Goal: Information Seeking & Learning: Learn about a topic

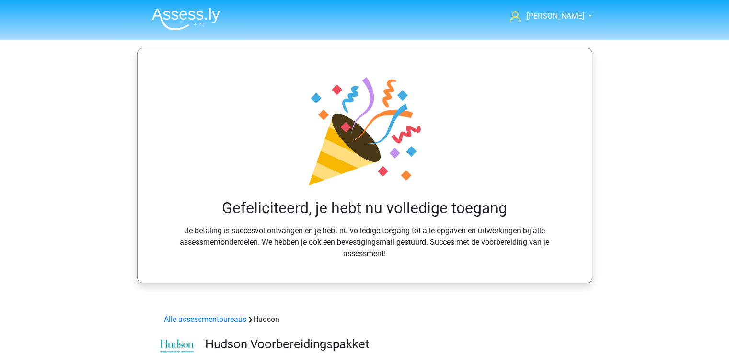
click at [176, 13] on img at bounding box center [186, 19] width 68 height 23
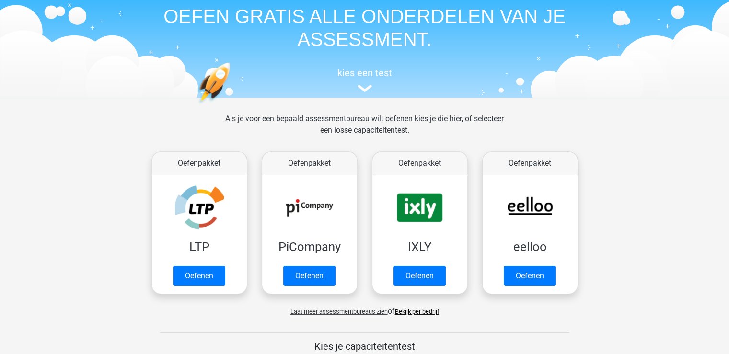
scroll to position [38, 0]
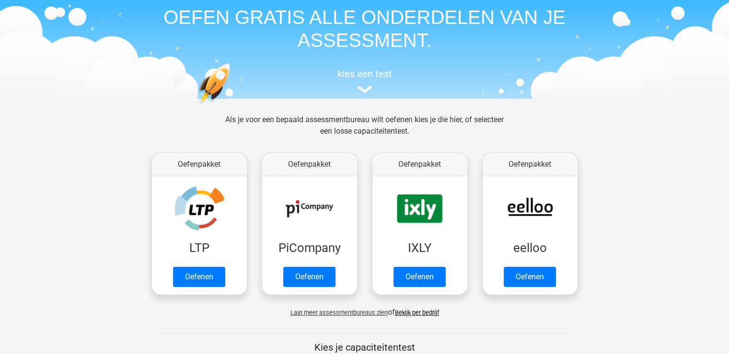
click at [427, 313] on link "Bekijk per bedrijf" at bounding box center [417, 312] width 44 height 7
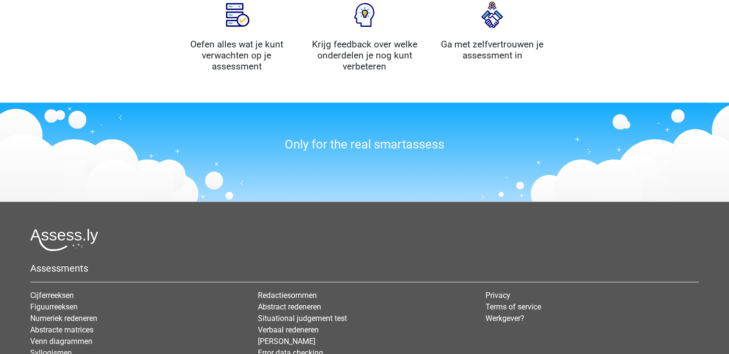
scroll to position [1066, 0]
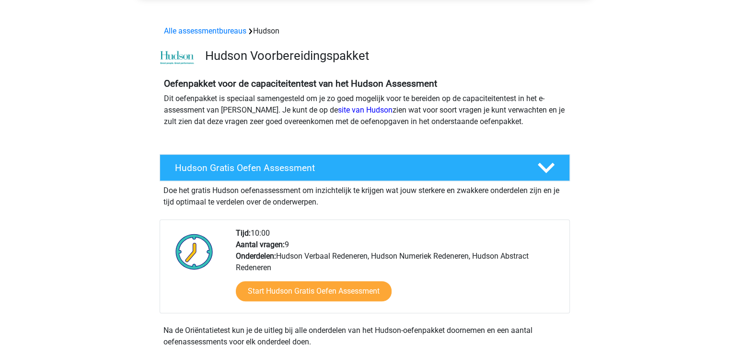
scroll to position [289, 0]
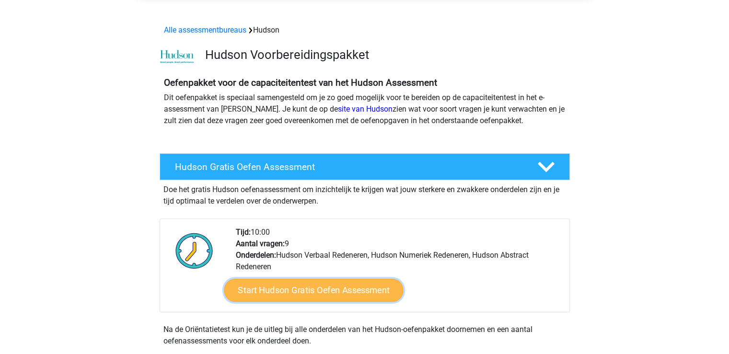
click at [312, 290] on link "Start Hudson Gratis Oefen Assessment" at bounding box center [313, 290] width 179 height 23
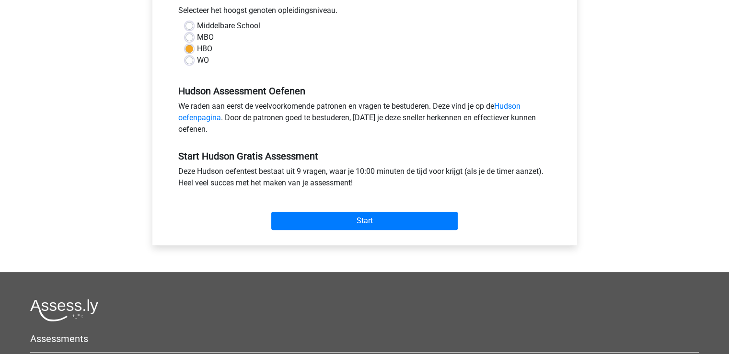
scroll to position [235, 0]
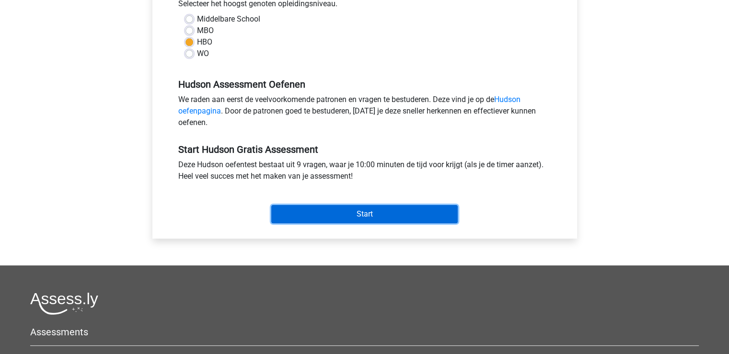
click at [361, 210] on input "Start" at bounding box center [364, 214] width 186 height 18
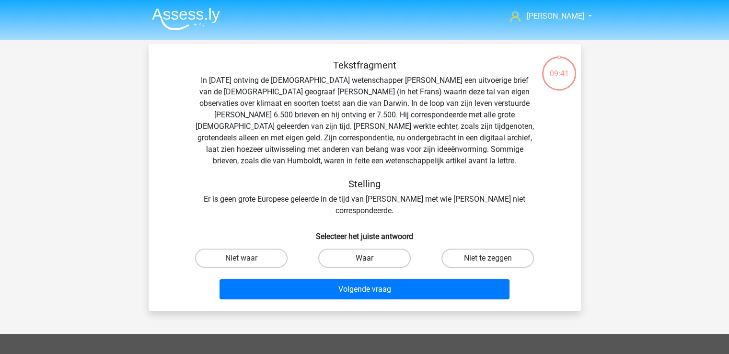
click at [363, 249] on label "Waar" at bounding box center [364, 258] width 92 height 19
click at [364, 258] on input "Waar" at bounding box center [367, 261] width 6 height 6
radio input "true"
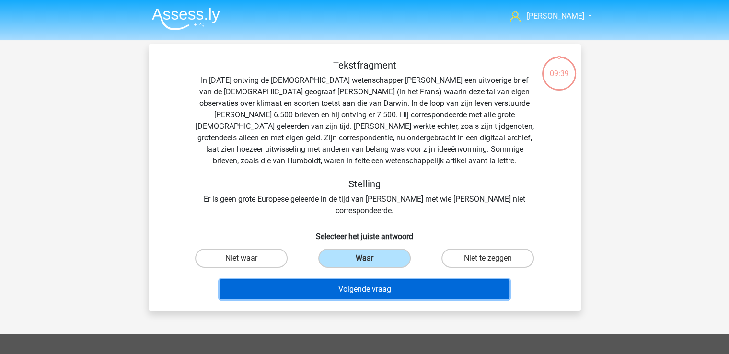
click at [362, 279] on button "Volgende vraag" at bounding box center [364, 289] width 290 height 20
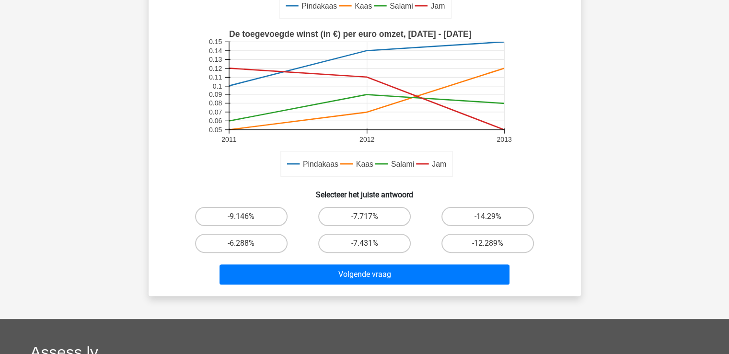
scroll to position [224, 0]
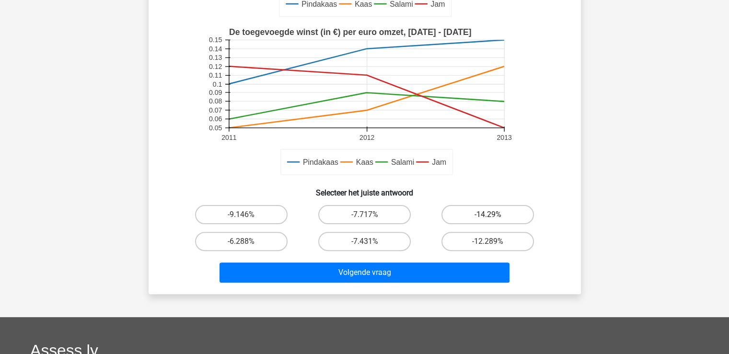
click at [494, 210] on label "-14.29%" at bounding box center [487, 214] width 92 height 19
click at [494, 215] on input "-14.29%" at bounding box center [491, 218] width 6 height 6
radio input "true"
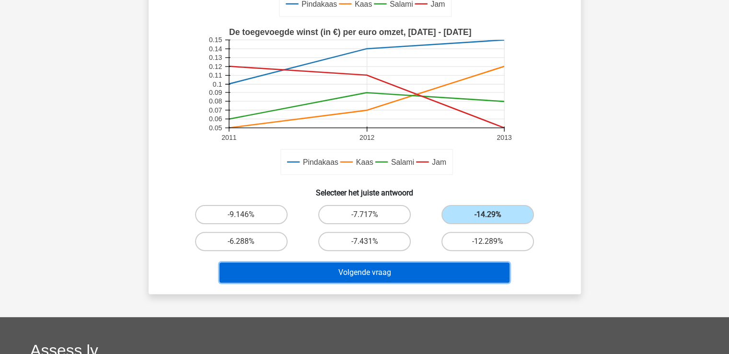
click at [397, 270] on button "Volgende vraag" at bounding box center [364, 273] width 290 height 20
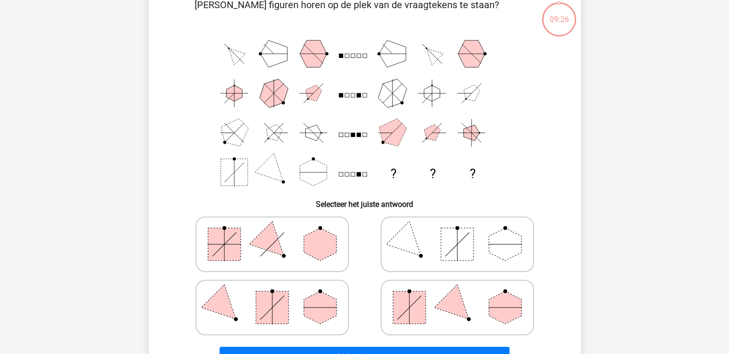
scroll to position [44, 0]
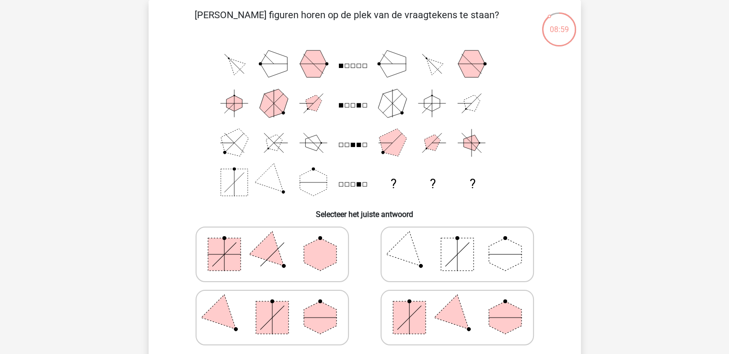
click at [487, 318] on icon at bounding box center [457, 318] width 144 height 48
click at [463, 306] on input "radio" at bounding box center [460, 302] width 6 height 6
radio input "true"
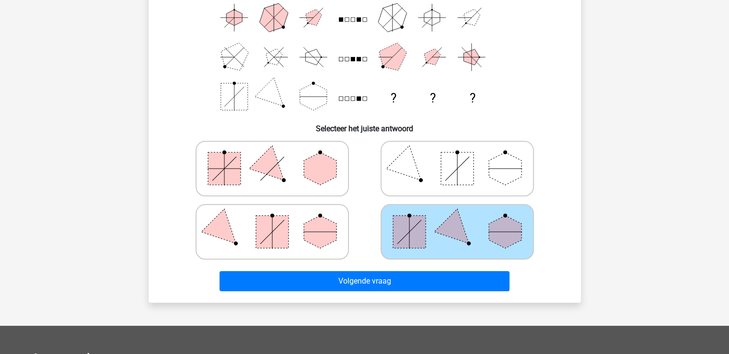
scroll to position [139, 0]
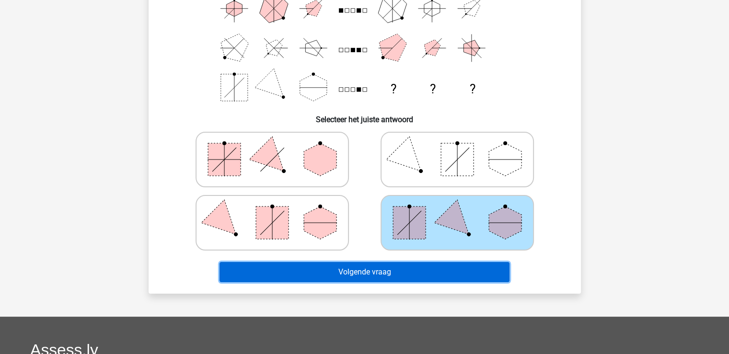
click at [402, 270] on button "Volgende vraag" at bounding box center [364, 272] width 290 height 20
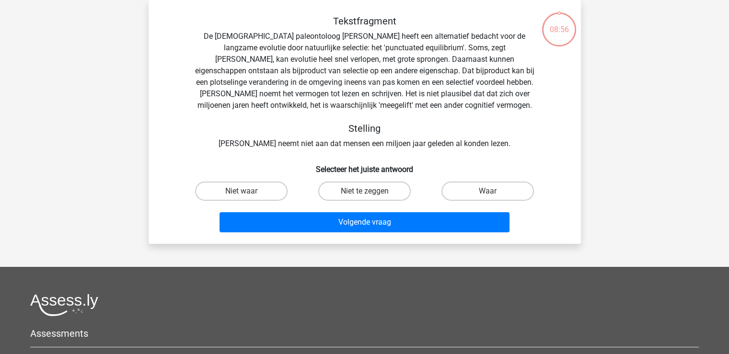
scroll to position [44, 0]
click at [362, 194] on label "Niet te zeggen" at bounding box center [364, 191] width 92 height 19
click at [364, 194] on input "Niet te zeggen" at bounding box center [367, 194] width 6 height 6
radio input "true"
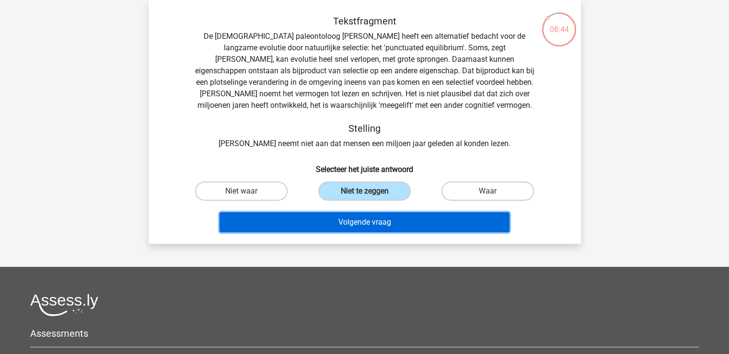
click at [361, 224] on button "Volgende vraag" at bounding box center [364, 222] width 290 height 20
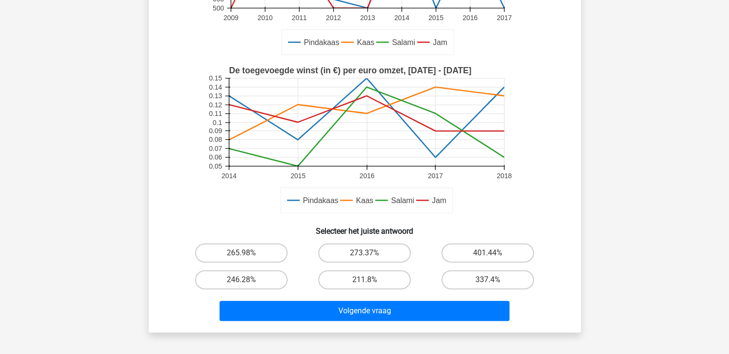
scroll to position [259, 0]
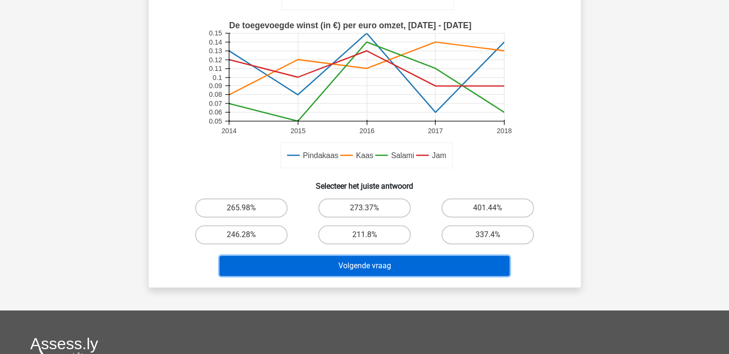
click at [384, 262] on button "Volgende vraag" at bounding box center [364, 266] width 290 height 20
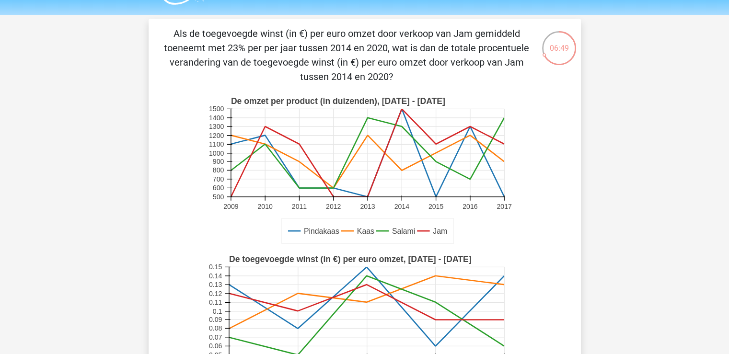
scroll to position [26, 0]
click at [478, 252] on rect at bounding box center [364, 329] width 316 height 158
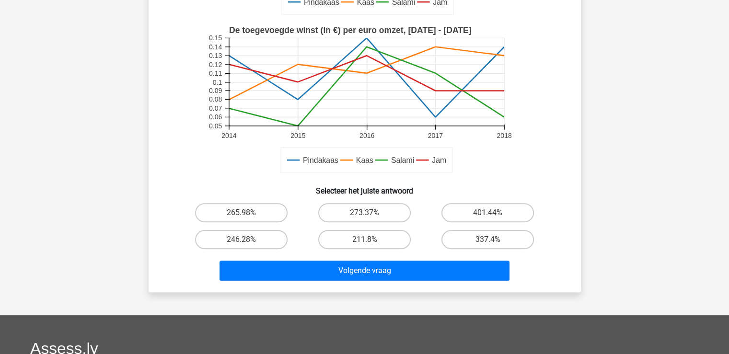
scroll to position [255, 0]
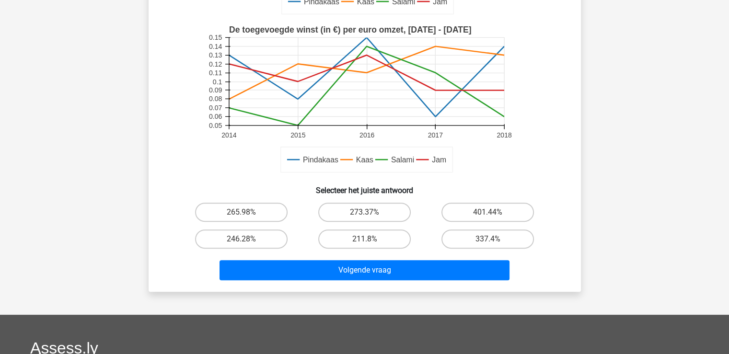
click at [367, 213] on input "273.37%" at bounding box center [367, 215] width 6 height 6
radio input "true"
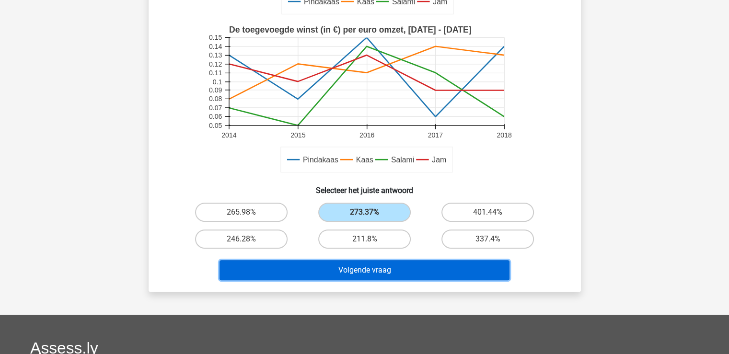
click at [358, 266] on button "Volgende vraag" at bounding box center [364, 270] width 290 height 20
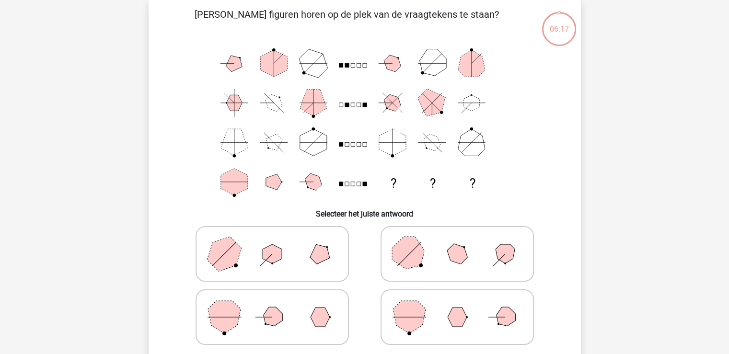
scroll to position [44, 0]
click at [274, 310] on polygon at bounding box center [271, 317] width 27 height 27
click at [274, 306] on input "radio" at bounding box center [275, 302] width 6 height 6
radio input "true"
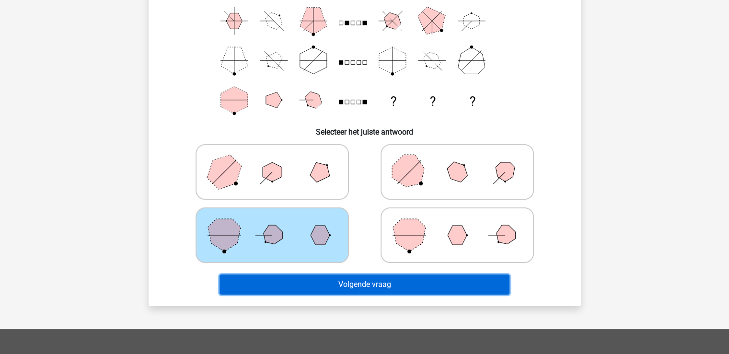
click at [370, 277] on button "Volgende vraag" at bounding box center [364, 284] width 290 height 20
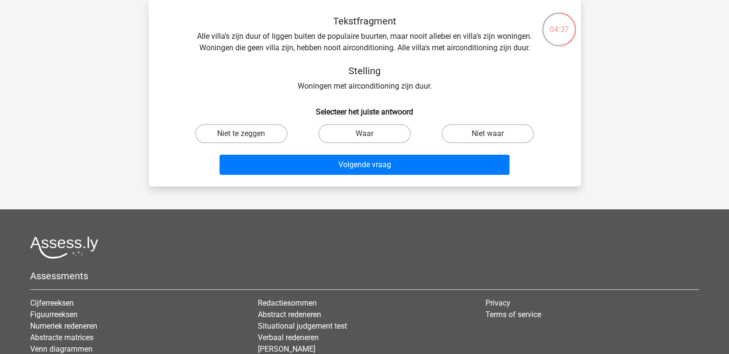
click at [244, 134] on input "Niet te zeggen" at bounding box center [244, 137] width 6 height 6
radio input "true"
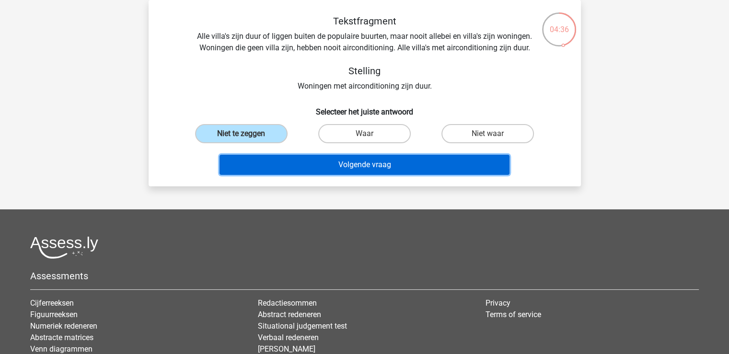
click at [340, 162] on button "Volgende vraag" at bounding box center [364, 165] width 290 height 20
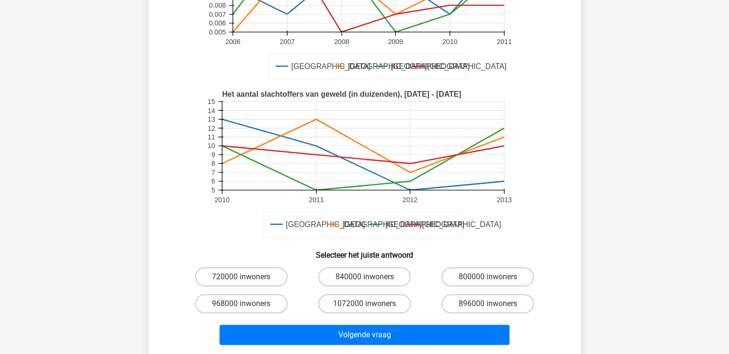
scroll to position [177, 0]
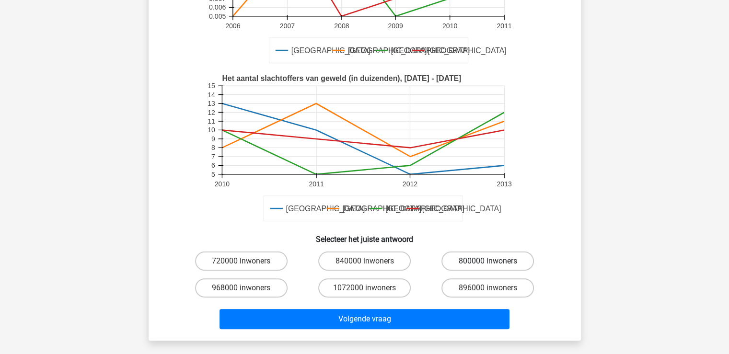
click at [473, 261] on label "800000 inwoners" at bounding box center [487, 260] width 92 height 19
click at [488, 261] on input "800000 inwoners" at bounding box center [491, 264] width 6 height 6
radio input "true"
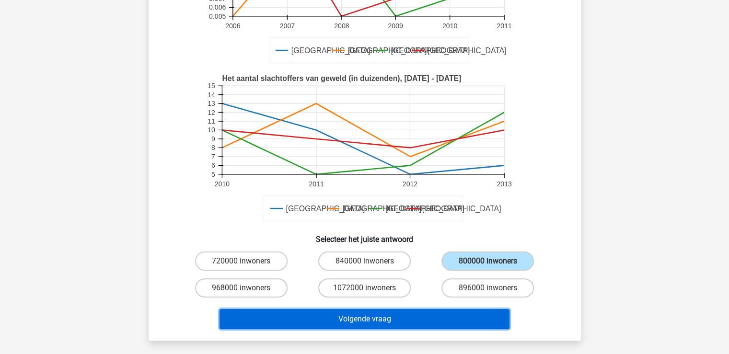
click at [386, 319] on button "Volgende vraag" at bounding box center [364, 319] width 290 height 20
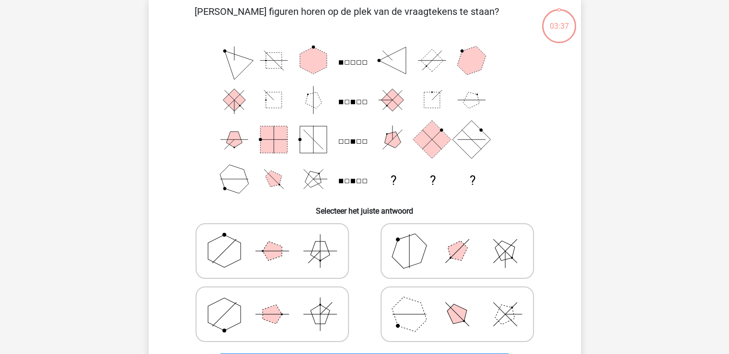
scroll to position [44, 0]
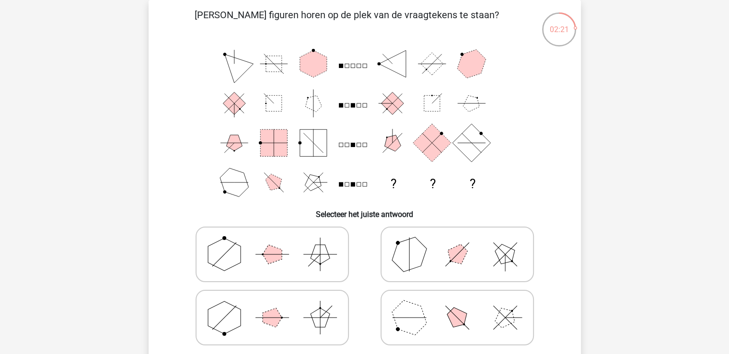
click at [431, 261] on icon at bounding box center [457, 254] width 144 height 48
click at [457, 242] on input "radio" at bounding box center [460, 239] width 6 height 6
radio input "true"
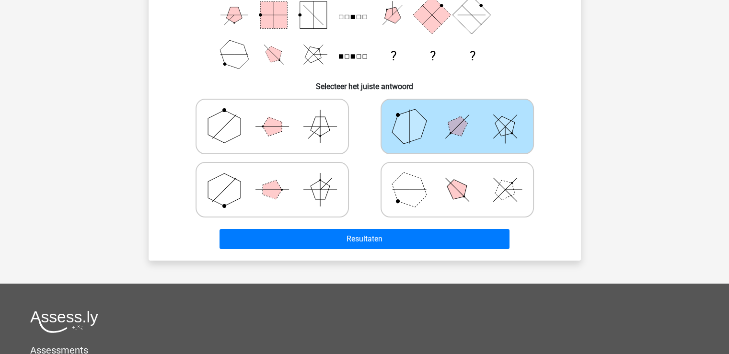
scroll to position [174, 0]
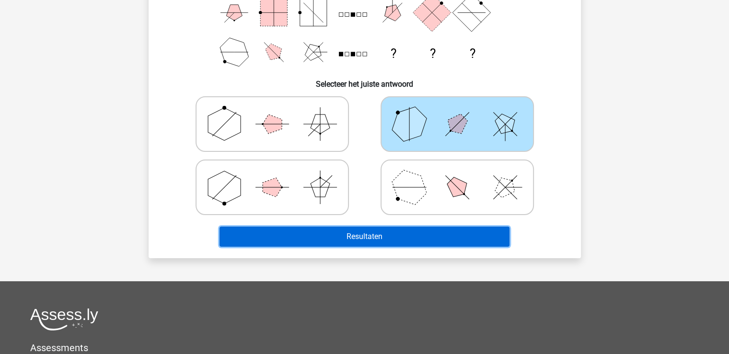
click at [386, 235] on button "Resultaten" at bounding box center [364, 237] width 290 height 20
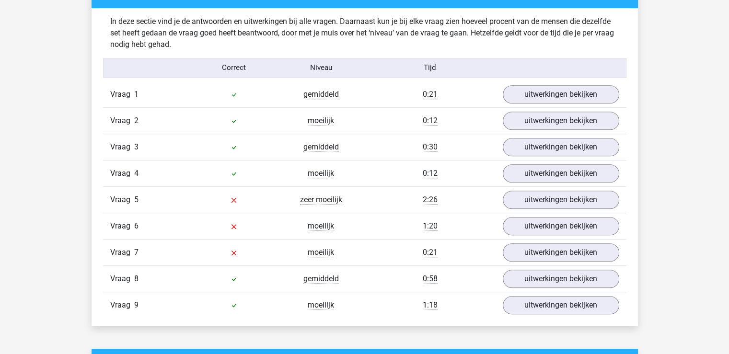
scroll to position [762, 0]
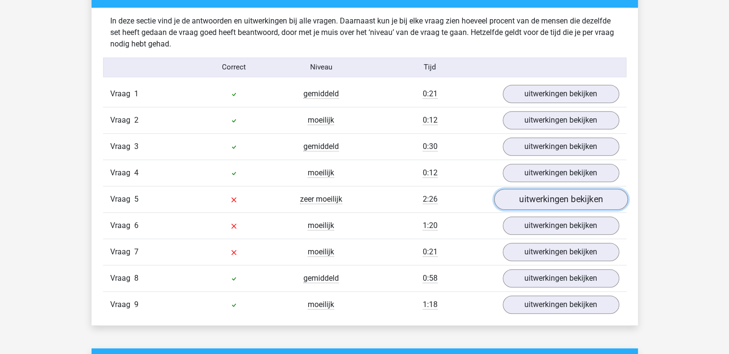
click at [544, 197] on link "uitwerkingen bekijken" at bounding box center [560, 199] width 134 height 21
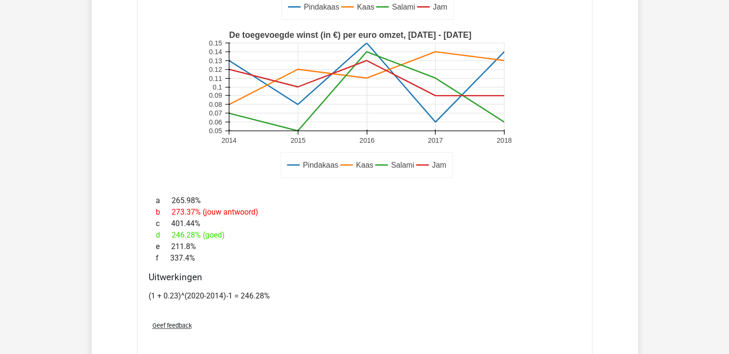
scroll to position [1161, 0]
click at [194, 290] on p "(1 + 0.23)^(2020-2014)-1 = 246.28%" at bounding box center [365, 295] width 432 height 11
click at [233, 293] on p "(1 + 0.23)^(2020-2014)-1 = 246.28%" at bounding box center [365, 295] width 432 height 11
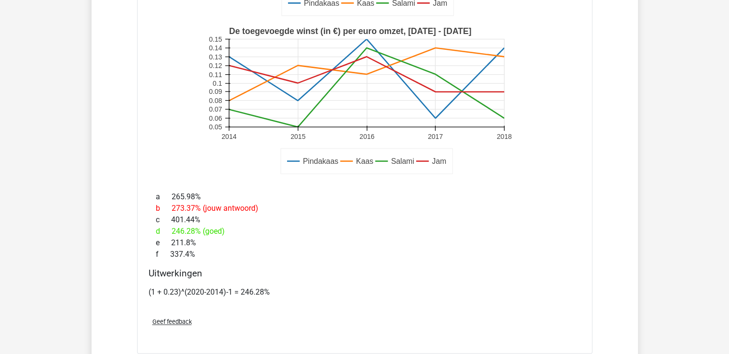
scroll to position [1165, 0]
click at [261, 164] on rect at bounding box center [364, 101] width 316 height 158
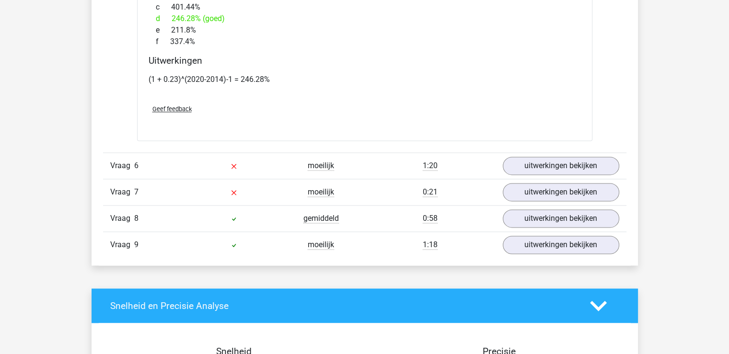
scroll to position [1380, 0]
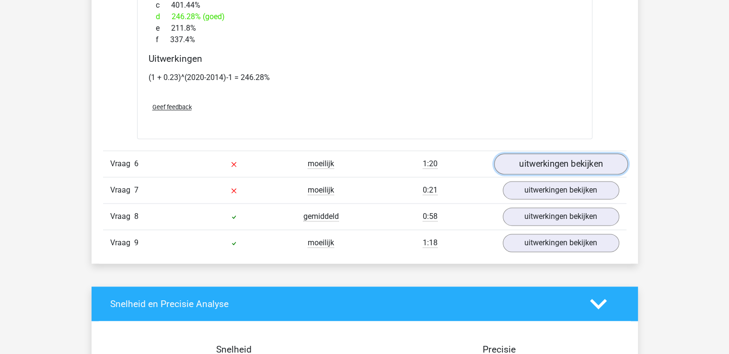
click at [528, 161] on link "uitwerkingen bekijken" at bounding box center [560, 163] width 134 height 21
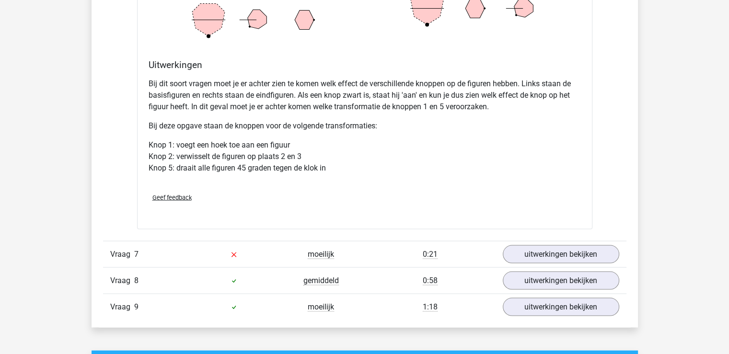
scroll to position [1871, 0]
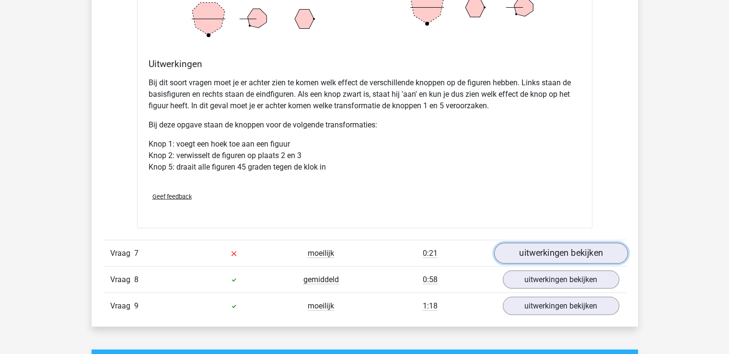
click at [560, 250] on link "uitwerkingen bekijken" at bounding box center [560, 253] width 134 height 21
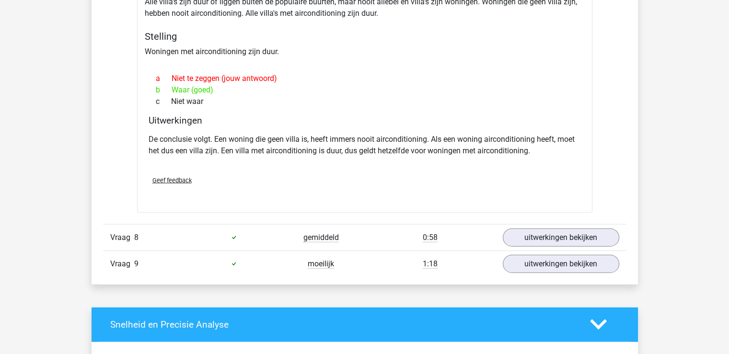
scroll to position [2173, 0]
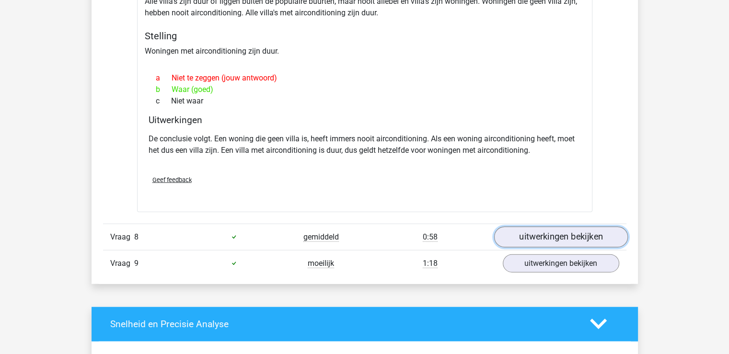
click at [553, 228] on link "uitwerkingen bekijken" at bounding box center [560, 237] width 134 height 21
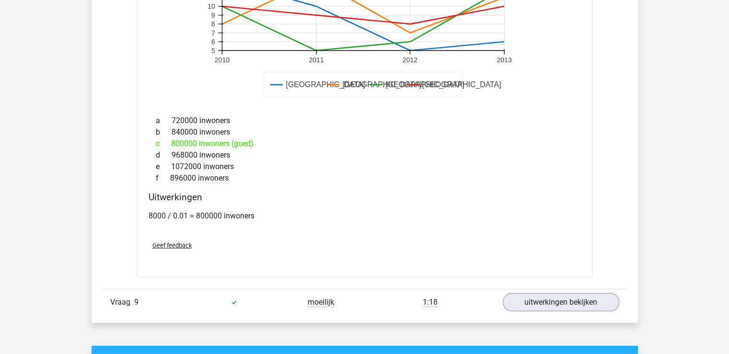
scroll to position [2668, 0]
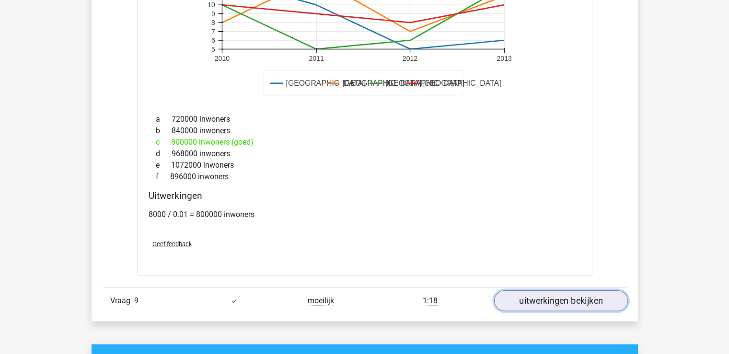
click at [542, 292] on link "uitwerkingen bekijken" at bounding box center [560, 300] width 134 height 21
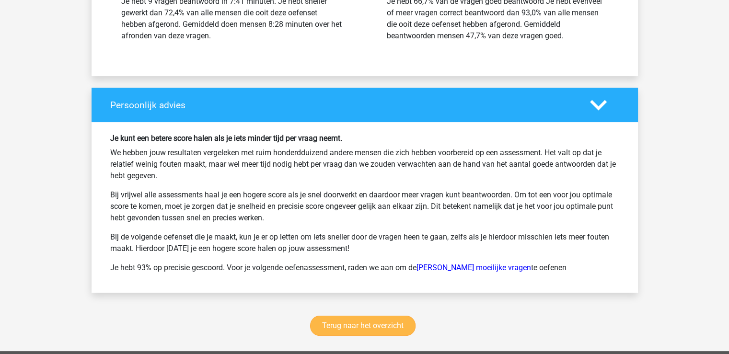
scroll to position [3777, 0]
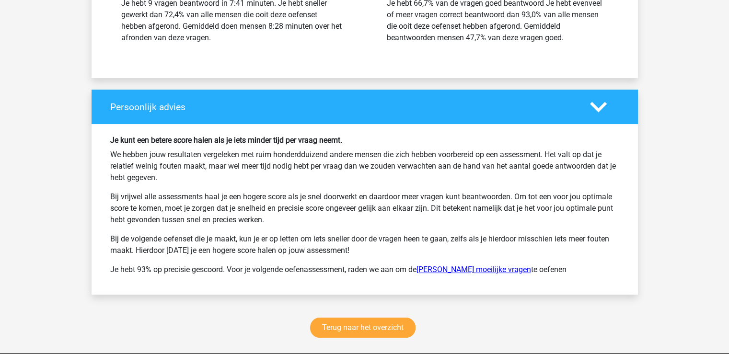
click at [463, 265] on link "Hudson moeilijke vragen" at bounding box center [473, 269] width 114 height 9
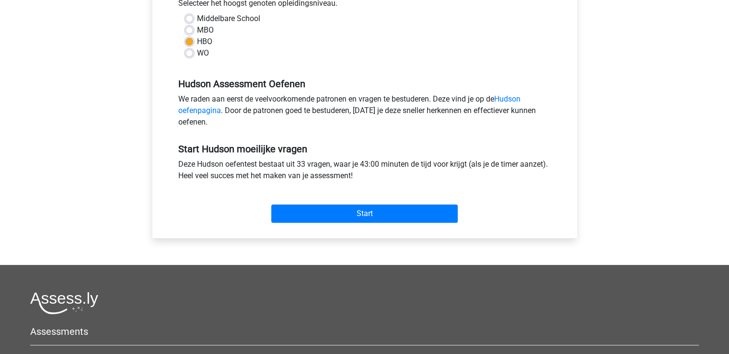
scroll to position [236, 0]
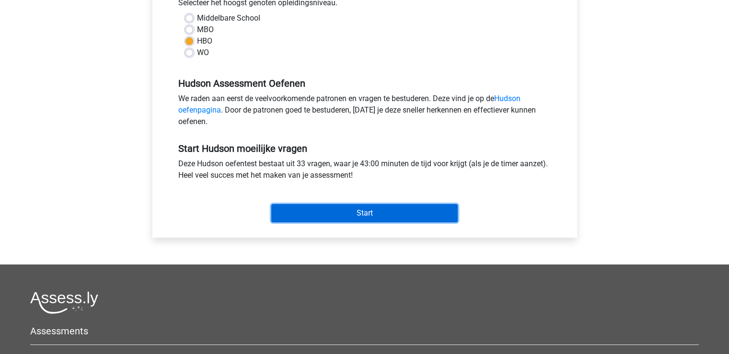
click at [377, 213] on input "Start" at bounding box center [364, 213] width 186 height 18
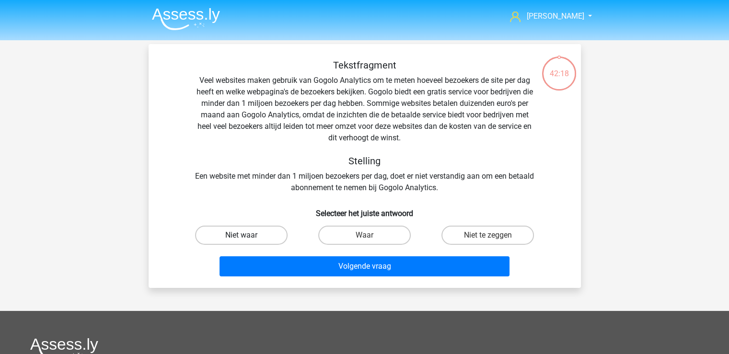
click at [240, 232] on label "Niet waar" at bounding box center [241, 235] width 92 height 19
click at [241, 235] on input "Niet waar" at bounding box center [244, 238] width 6 height 6
radio input "true"
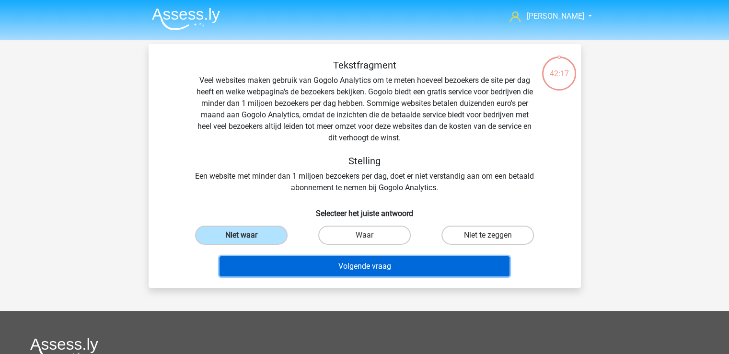
click at [354, 264] on button "Volgende vraag" at bounding box center [364, 266] width 290 height 20
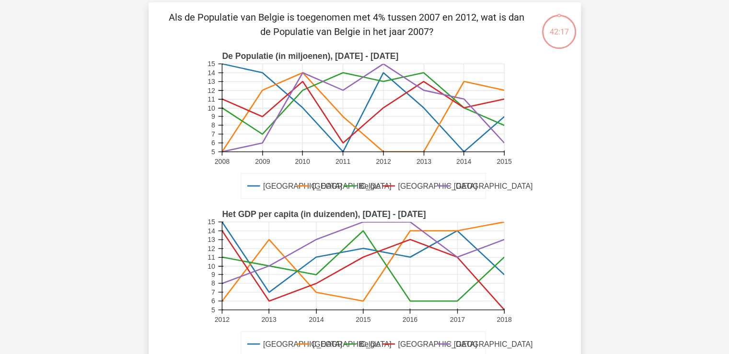
scroll to position [44, 0]
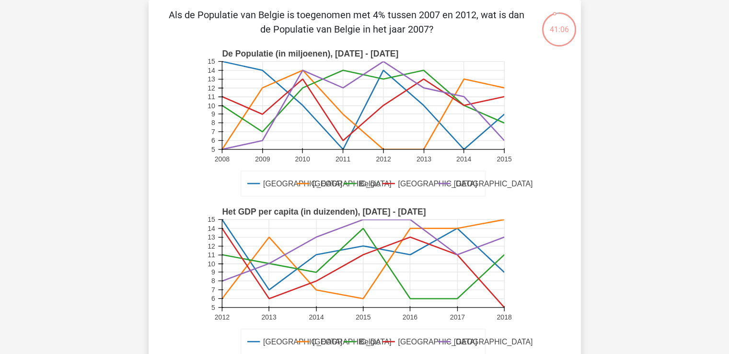
click at [556, 156] on icon "[GEOGRAPHIC_DATA] [GEOGRAPHIC_DATA] [PERSON_NAME][GEOGRAPHIC_DATA] Londen De Po…" at bounding box center [364, 123] width 386 height 158
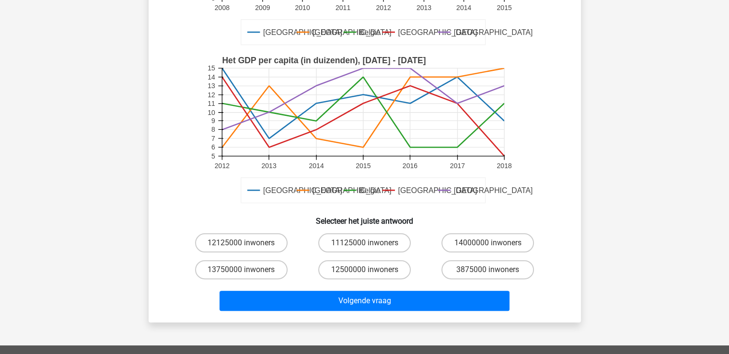
scroll to position [196, 0]
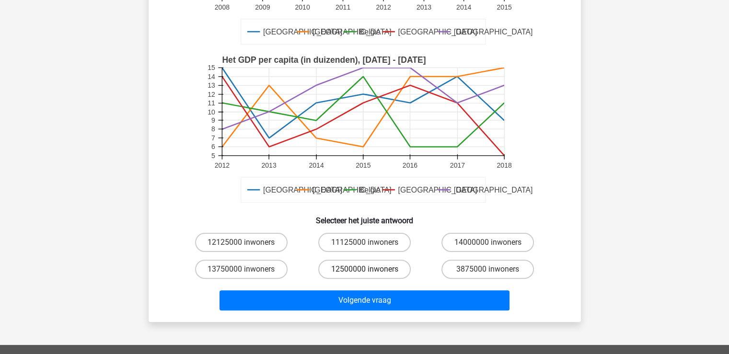
click at [354, 266] on label "12500000 inwoners" at bounding box center [364, 269] width 92 height 19
click at [364, 269] on input "12500000 inwoners" at bounding box center [367, 272] width 6 height 6
radio input "true"
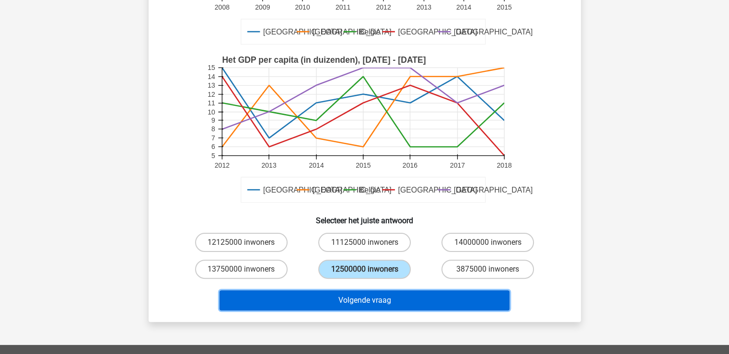
click at [361, 302] on button "Volgende vraag" at bounding box center [364, 300] width 290 height 20
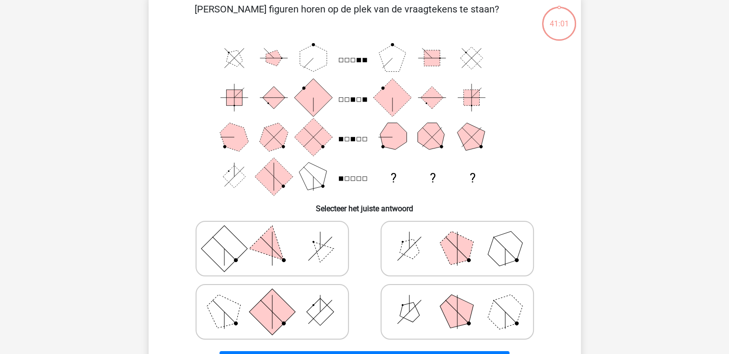
scroll to position [44, 0]
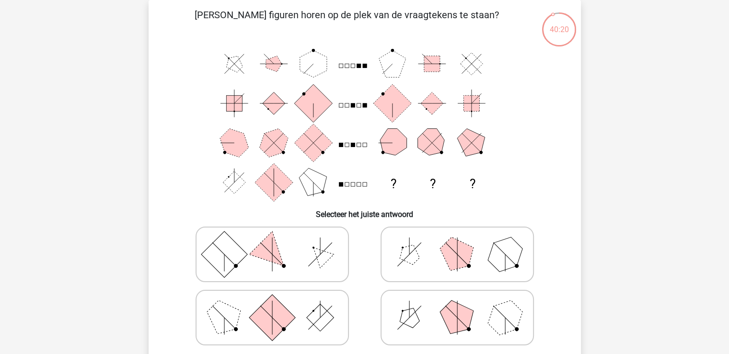
click at [425, 247] on icon at bounding box center [457, 254] width 144 height 48
click at [457, 242] on input "radio" at bounding box center [460, 239] width 6 height 6
radio input "true"
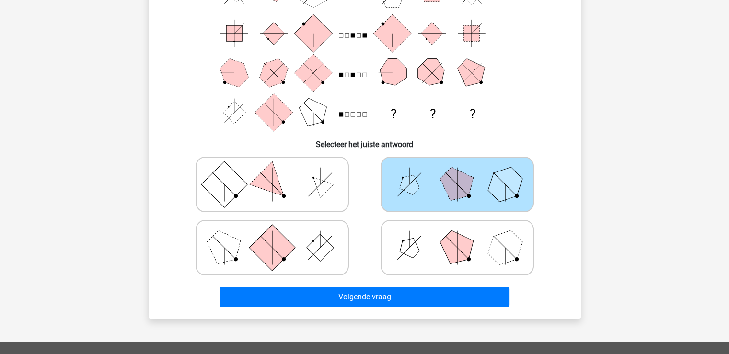
scroll to position [115, 0]
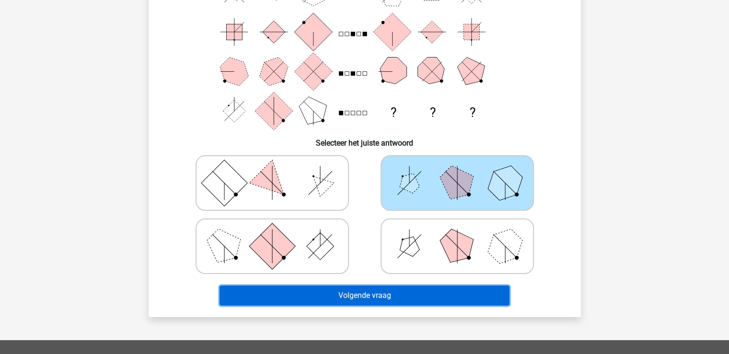
click at [371, 296] on button "Volgende vraag" at bounding box center [364, 296] width 290 height 20
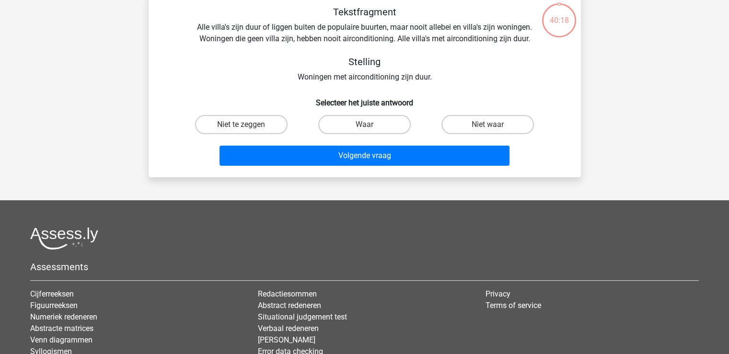
scroll to position [44, 0]
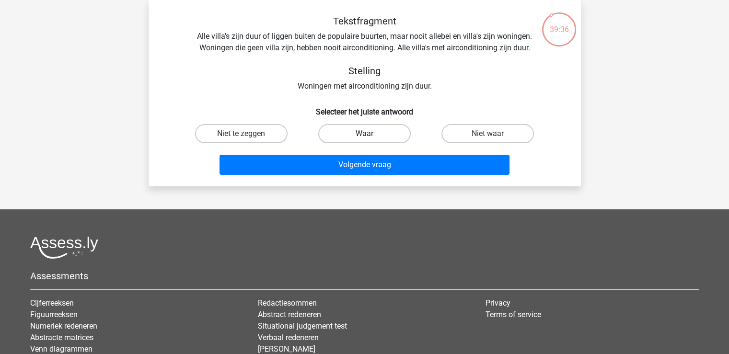
click at [368, 133] on label "Waar" at bounding box center [364, 133] width 92 height 19
click at [368, 134] on input "Waar" at bounding box center [367, 137] width 6 height 6
radio input "true"
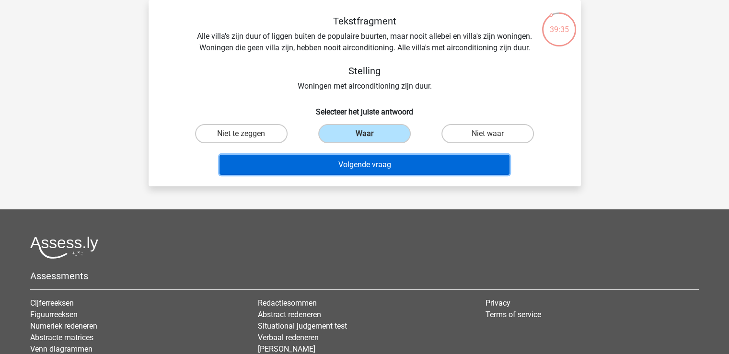
click at [366, 165] on button "Volgende vraag" at bounding box center [364, 165] width 290 height 20
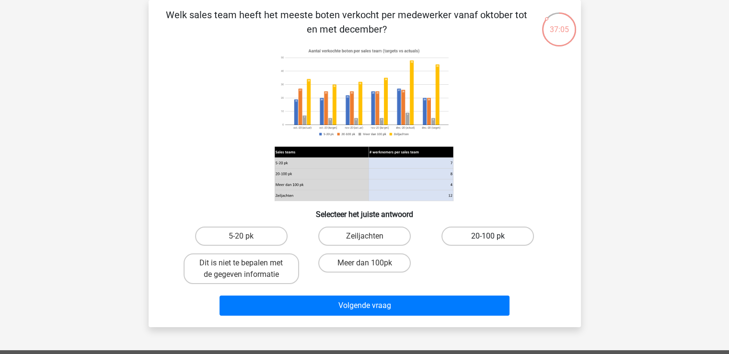
click at [466, 238] on label "20-100 pk" at bounding box center [487, 236] width 92 height 19
click at [488, 238] on input "20-100 pk" at bounding box center [491, 239] width 6 height 6
radio input "true"
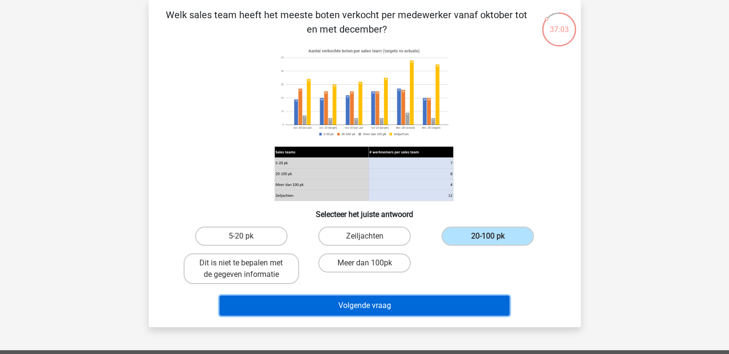
click at [404, 301] on button "Volgende vraag" at bounding box center [364, 306] width 290 height 20
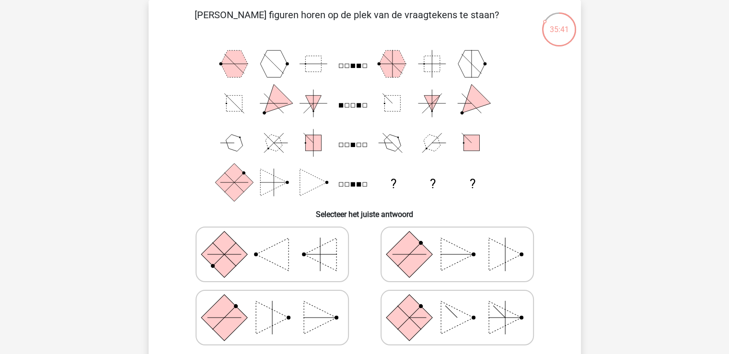
click at [299, 315] on icon at bounding box center [272, 318] width 144 height 48
click at [278, 306] on input "radio" at bounding box center [275, 302] width 6 height 6
radio input "true"
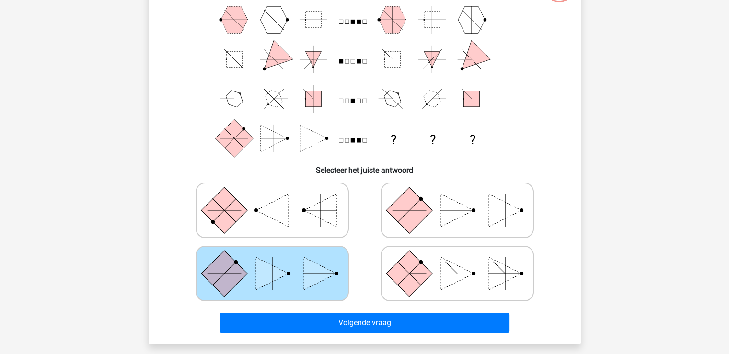
scroll to position [89, 0]
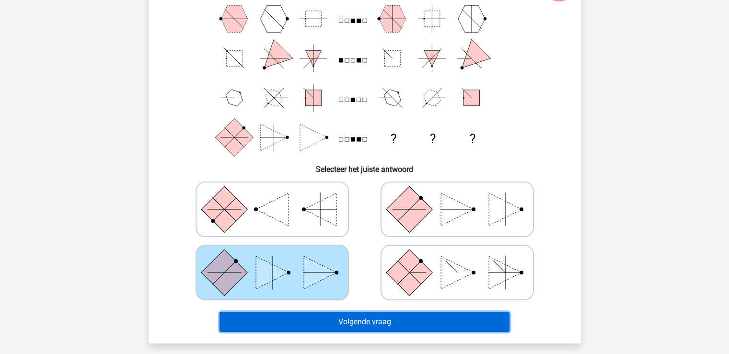
click at [362, 322] on button "Volgende vraag" at bounding box center [364, 322] width 290 height 20
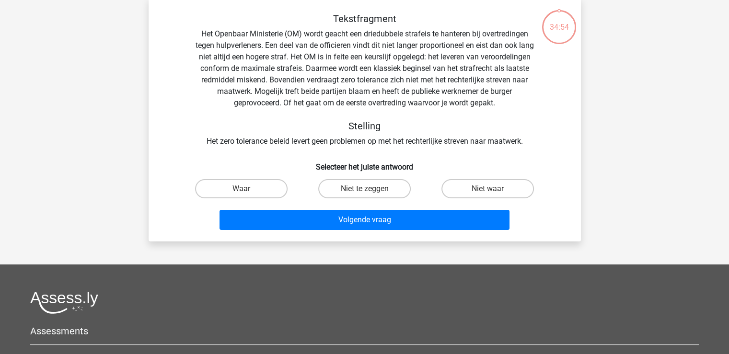
scroll to position [44, 0]
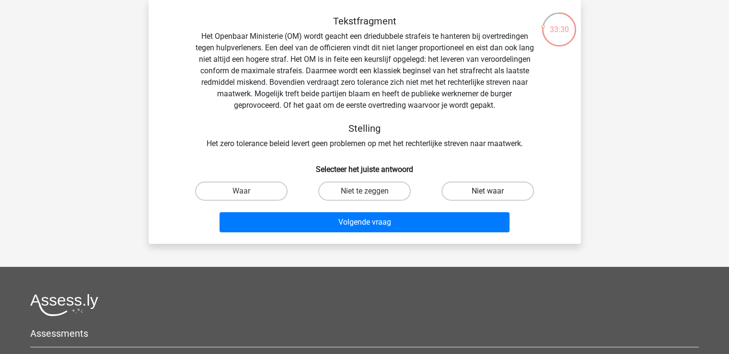
click at [469, 193] on label "Niet waar" at bounding box center [487, 191] width 92 height 19
click at [488, 193] on input "Niet waar" at bounding box center [491, 194] width 6 height 6
radio input "true"
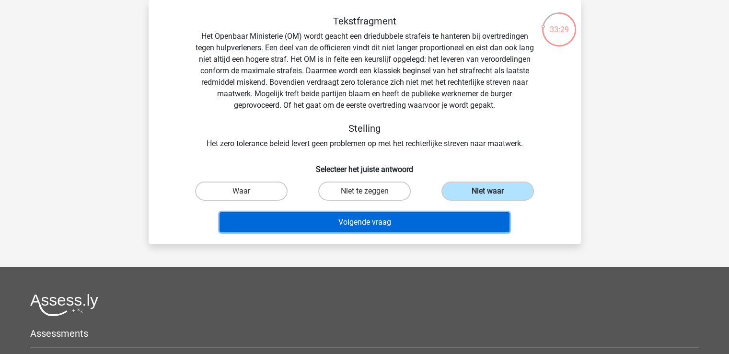
click at [399, 226] on button "Volgende vraag" at bounding box center [364, 222] width 290 height 20
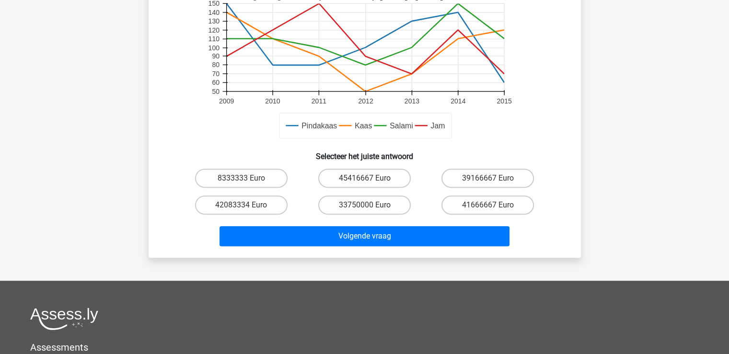
scroll to position [303, 0]
click at [453, 207] on label "41666667 Euro" at bounding box center [487, 205] width 92 height 19
click at [488, 207] on input "41666667 Euro" at bounding box center [491, 209] width 6 height 6
radio input "true"
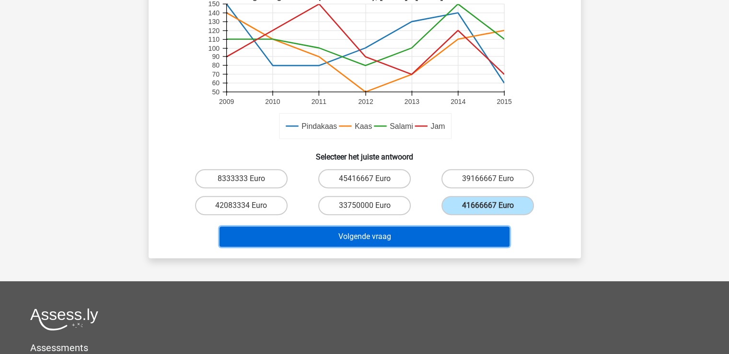
click at [416, 236] on button "Volgende vraag" at bounding box center [364, 237] width 290 height 20
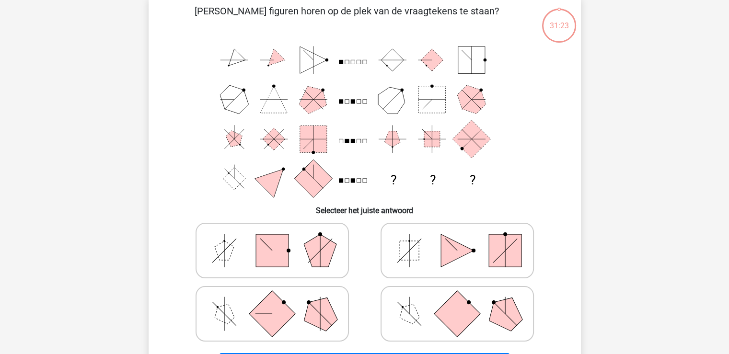
scroll to position [44, 0]
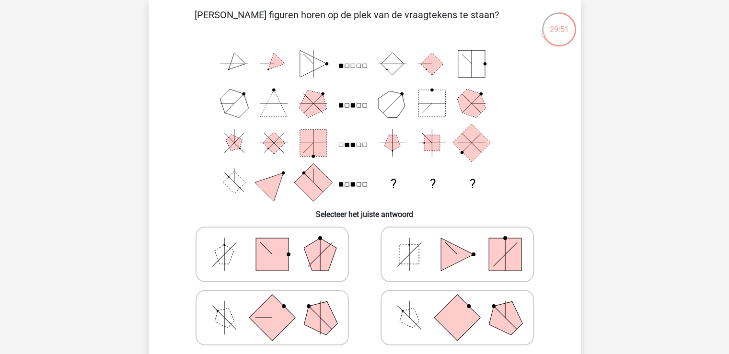
click at [307, 311] on polygon at bounding box center [320, 318] width 46 height 46
click at [278, 306] on input "radio" at bounding box center [275, 302] width 6 height 6
radio input "true"
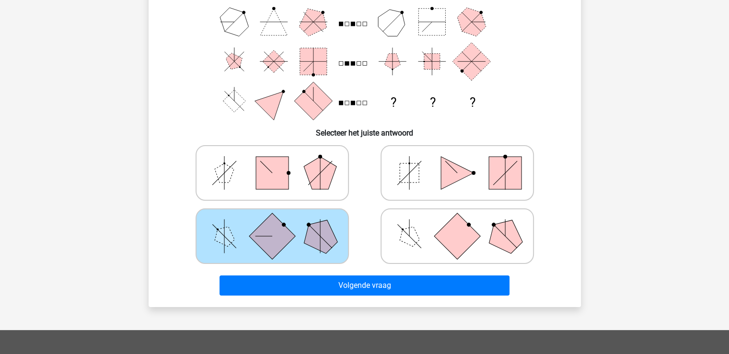
scroll to position [127, 0]
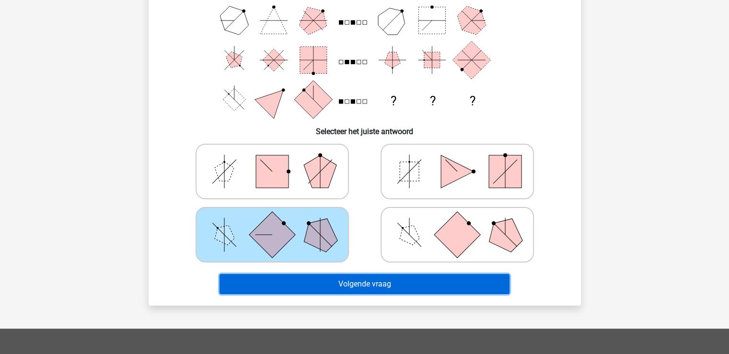
click at [357, 286] on button "Volgende vraag" at bounding box center [364, 284] width 290 height 20
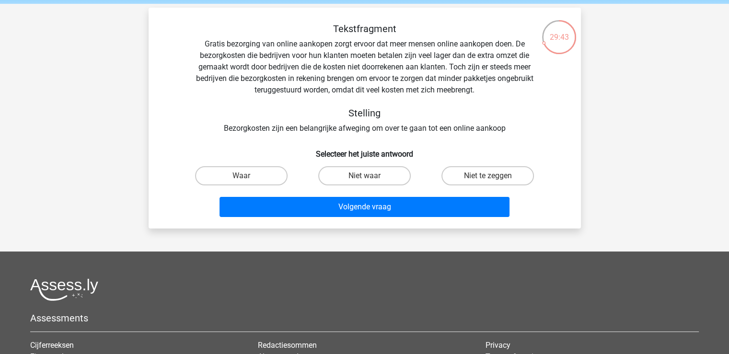
scroll to position [34, 0]
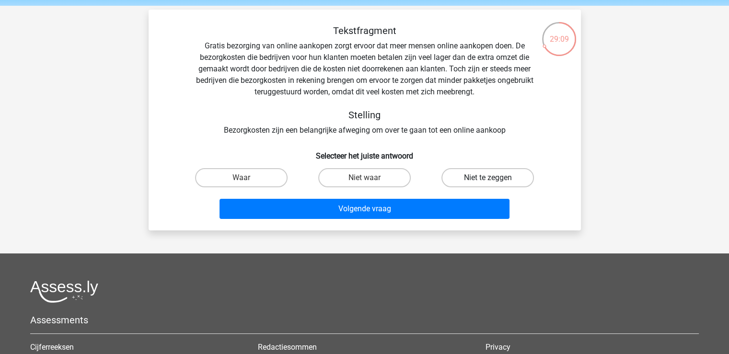
click at [489, 177] on label "Niet te zeggen" at bounding box center [487, 177] width 92 height 19
click at [489, 178] on input "Niet te zeggen" at bounding box center [491, 181] width 6 height 6
radio input "true"
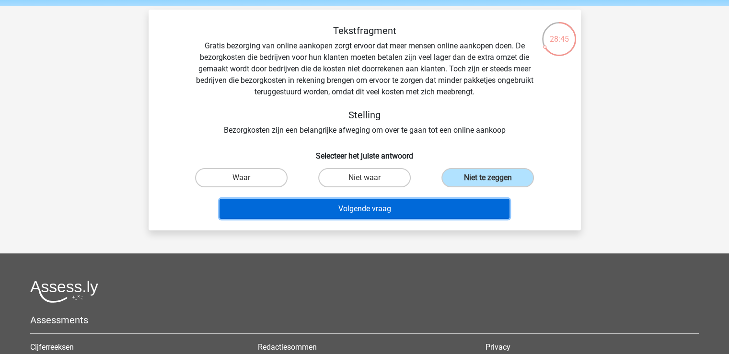
click at [348, 210] on button "Volgende vraag" at bounding box center [364, 209] width 290 height 20
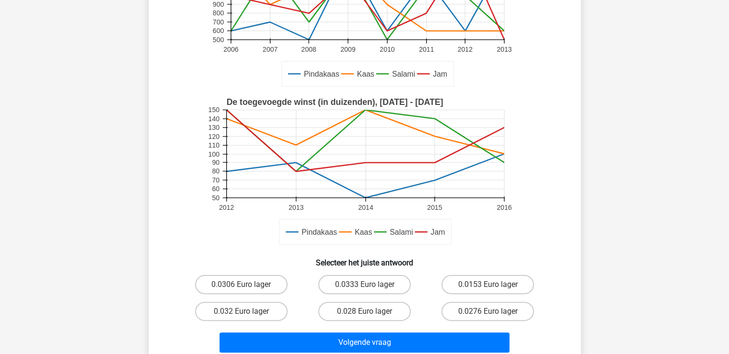
scroll to position [168, 0]
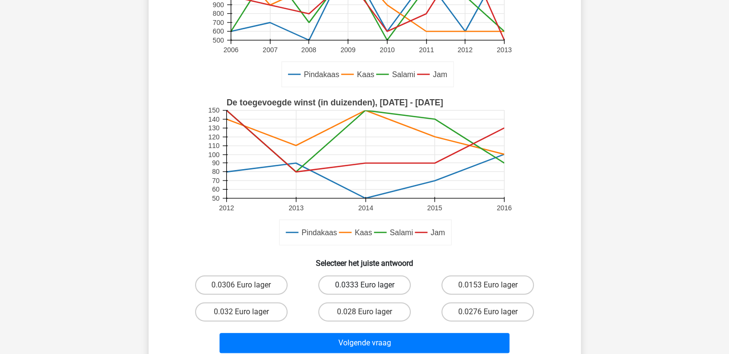
click at [354, 284] on label "0.0333 Euro lager" at bounding box center [364, 284] width 92 height 19
click at [364, 285] on input "0.0333 Euro lager" at bounding box center [367, 288] width 6 height 6
radio input "true"
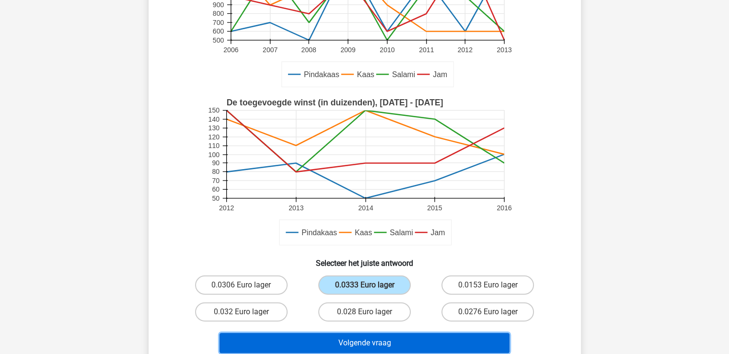
click at [358, 341] on button "Volgende vraag" at bounding box center [364, 343] width 290 height 20
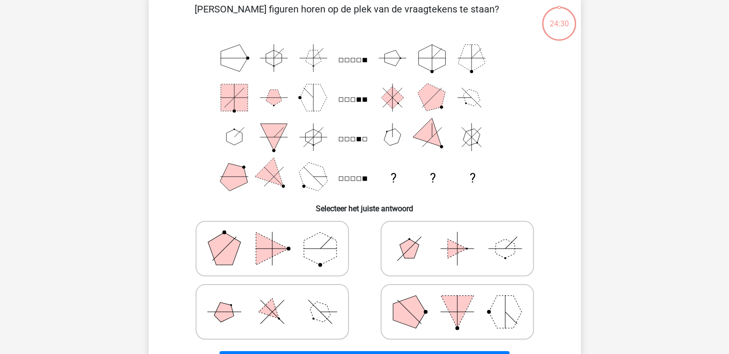
scroll to position [44, 0]
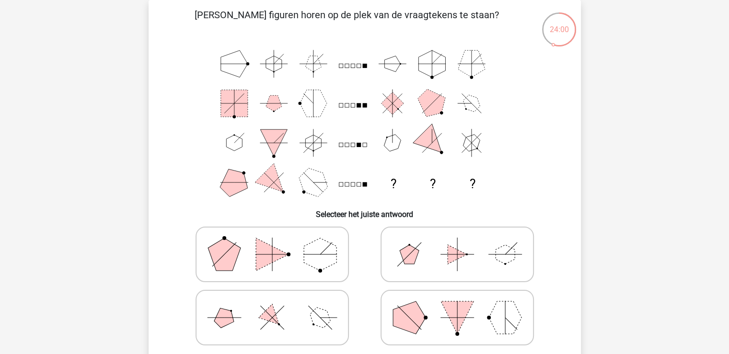
click at [289, 324] on icon at bounding box center [272, 318] width 144 height 48
click at [278, 306] on input "radio" at bounding box center [275, 302] width 6 height 6
radio input "true"
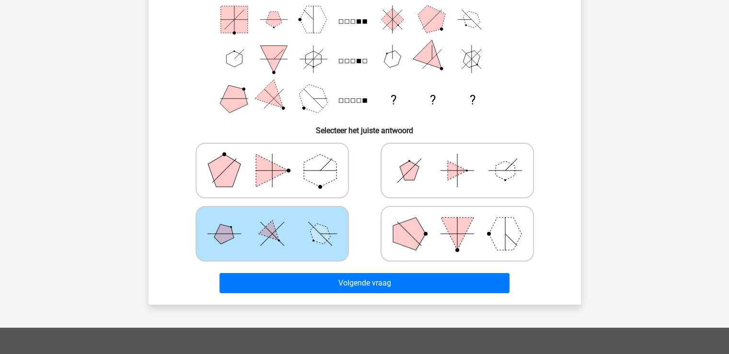
scroll to position [128, 0]
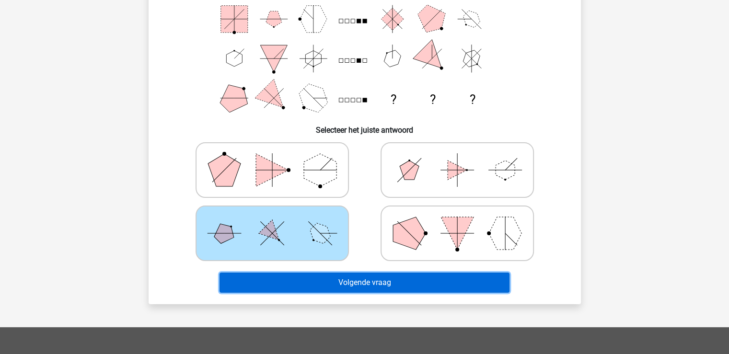
click at [366, 277] on button "Volgende vraag" at bounding box center [364, 283] width 290 height 20
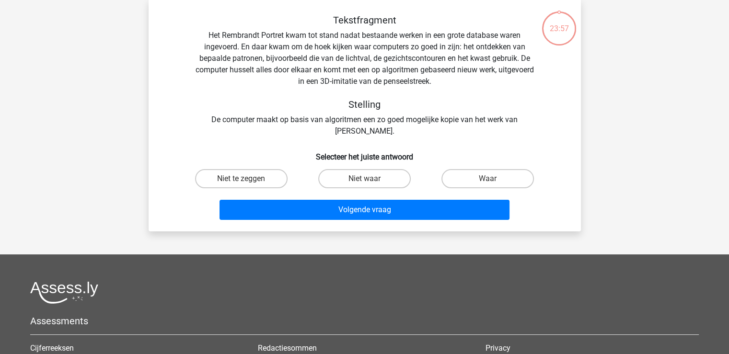
scroll to position [44, 0]
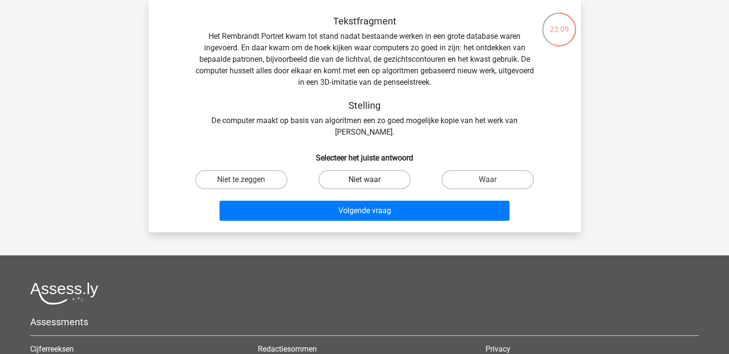
click at [362, 180] on label "Niet waar" at bounding box center [364, 179] width 92 height 19
click at [364, 180] on input "Niet waar" at bounding box center [367, 183] width 6 height 6
radio input "true"
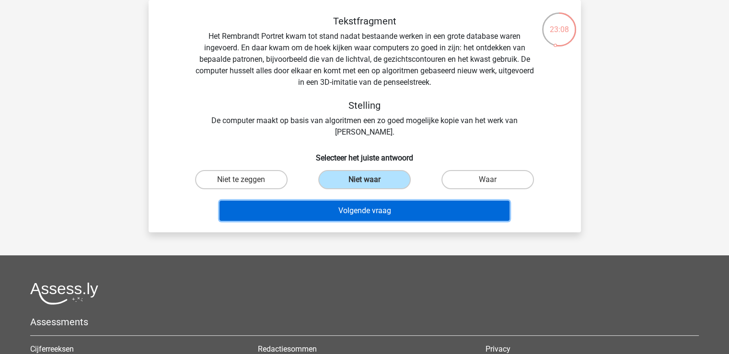
click at [365, 210] on button "Volgende vraag" at bounding box center [364, 211] width 290 height 20
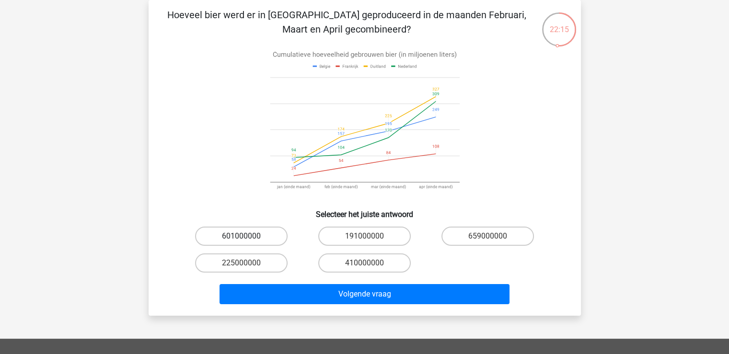
click at [240, 234] on label "601000000" at bounding box center [241, 236] width 92 height 19
click at [241, 236] on input "601000000" at bounding box center [244, 239] width 6 height 6
radio input "true"
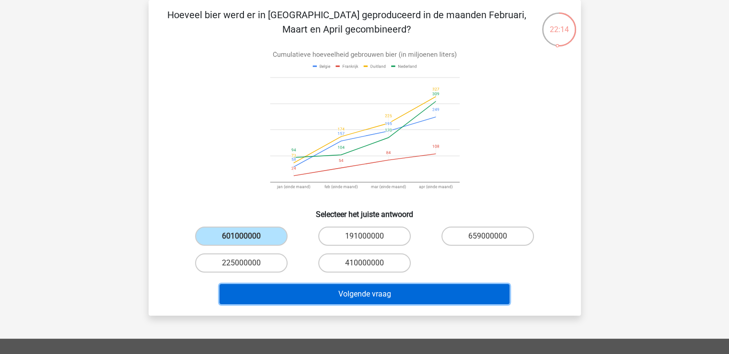
click at [371, 296] on button "Volgende vraag" at bounding box center [364, 294] width 290 height 20
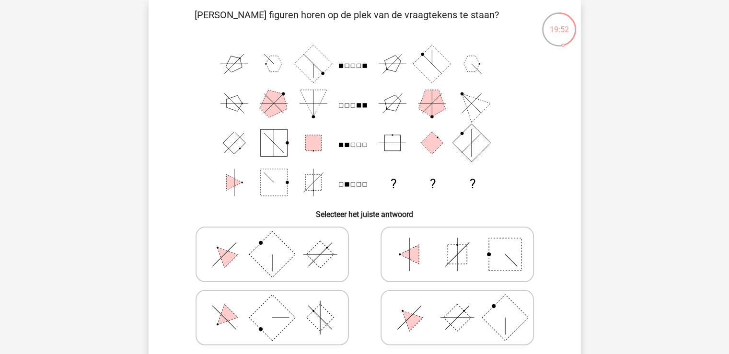
click at [271, 253] on rect at bounding box center [272, 254] width 46 height 46
click at [272, 242] on input "radio" at bounding box center [275, 239] width 6 height 6
radio input "true"
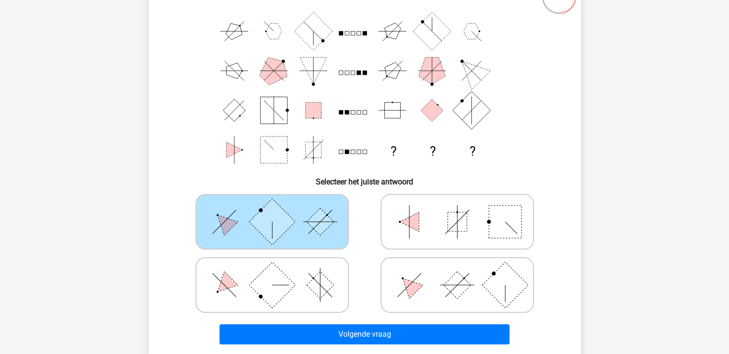
scroll to position [84, 0]
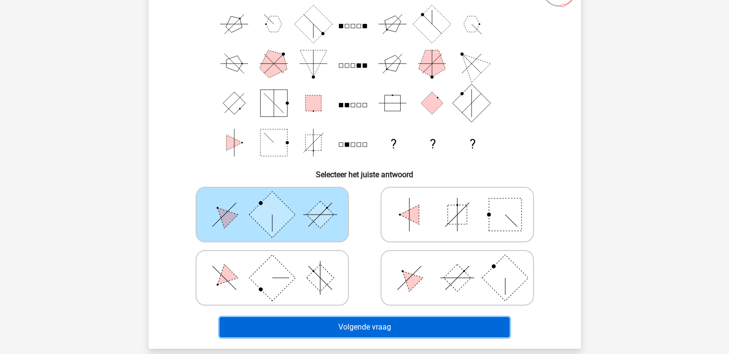
click at [374, 325] on button "Volgende vraag" at bounding box center [364, 327] width 290 height 20
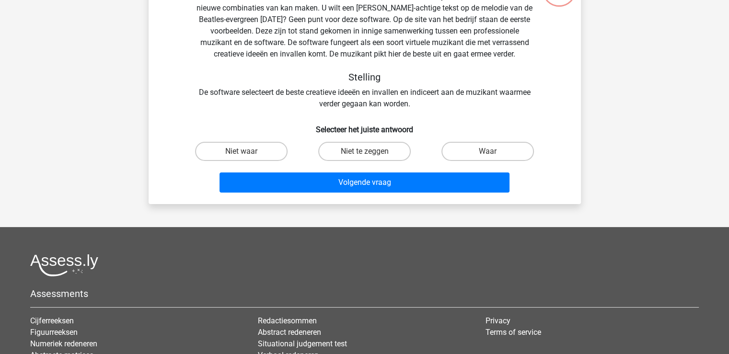
scroll to position [44, 0]
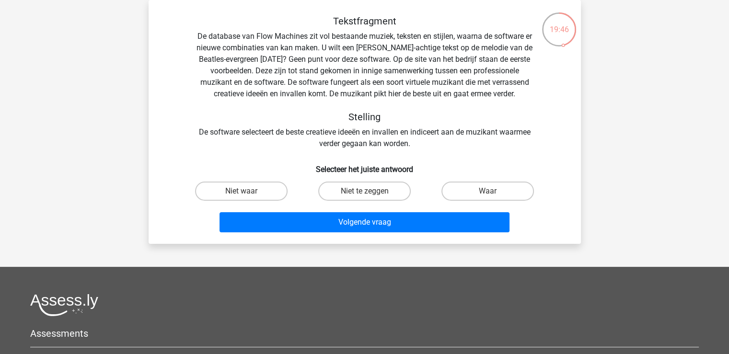
click at [554, 105] on div "Tekstfragment De database van Flow Machines zit vol bestaande muziek, teksten e…" at bounding box center [364, 82] width 401 height 134
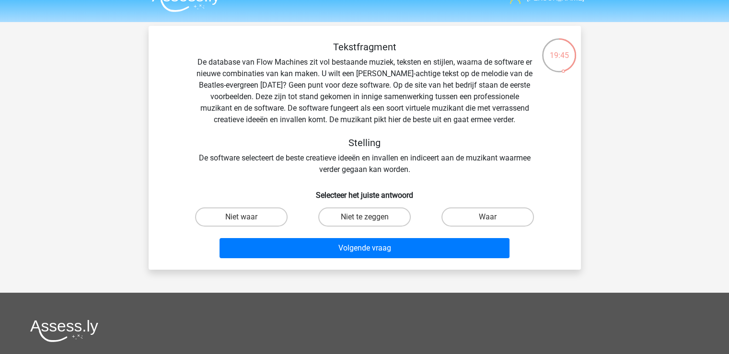
scroll to position [17, 0]
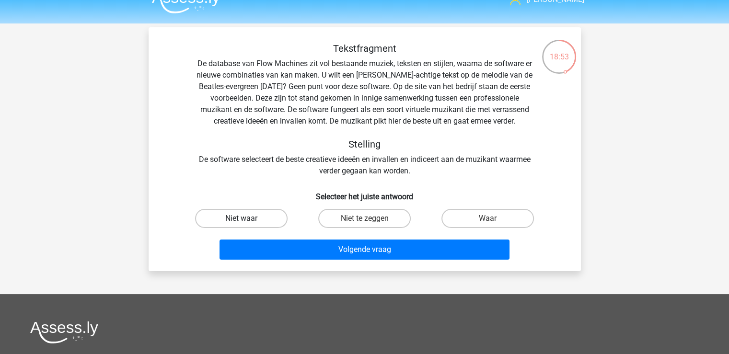
click at [255, 217] on label "Niet waar" at bounding box center [241, 218] width 92 height 19
click at [247, 218] on input "Niet waar" at bounding box center [244, 221] width 6 height 6
radio input "true"
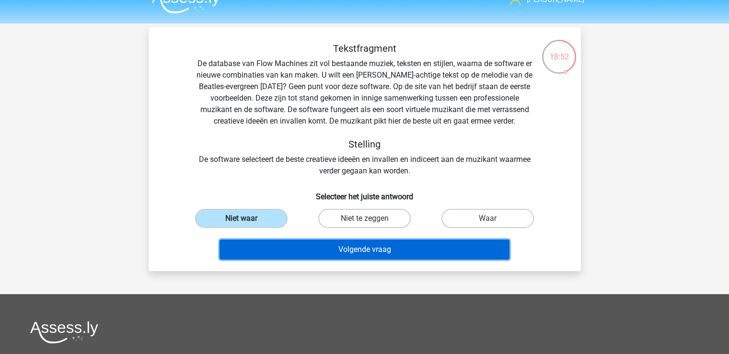
click at [370, 251] on button "Volgende vraag" at bounding box center [364, 250] width 290 height 20
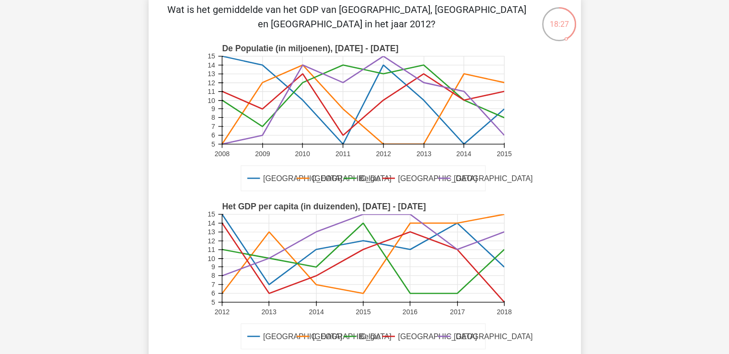
scroll to position [49, 0]
click at [680, 236] on div "Dieter [EMAIL_ADDRESS][DOMAIN_NAME]" at bounding box center [364, 348] width 729 height 794
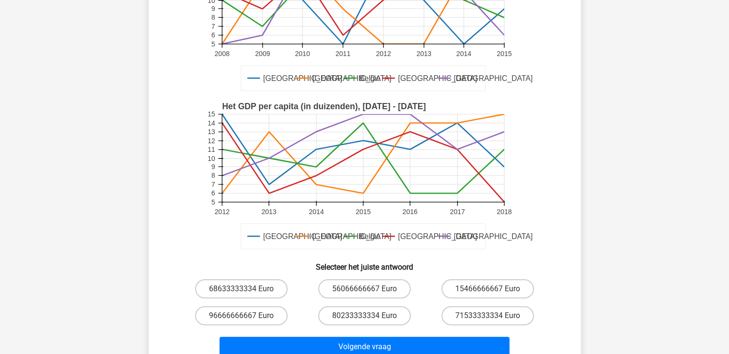
scroll to position [150, 0]
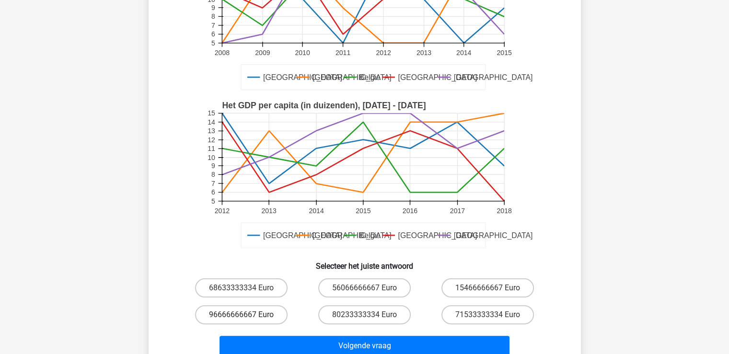
click at [239, 315] on label "96666666667 Euro" at bounding box center [241, 314] width 92 height 19
click at [241, 315] on input "96666666667 Euro" at bounding box center [244, 318] width 6 height 6
radio input "true"
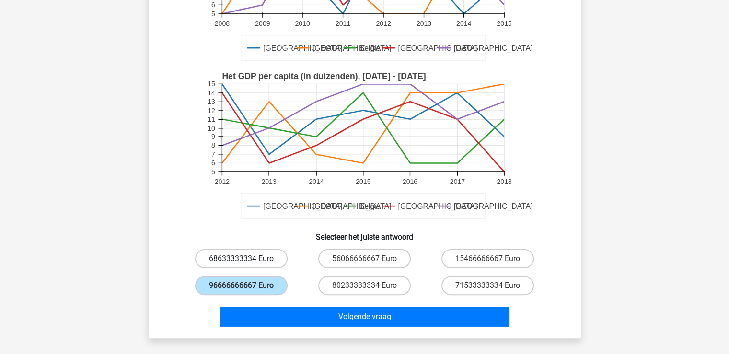
scroll to position [187, 0]
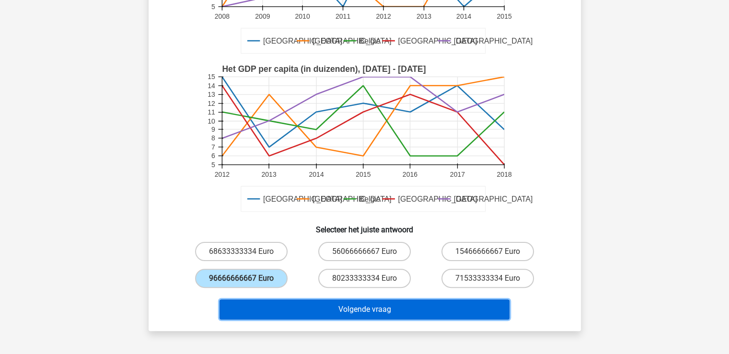
click at [332, 310] on button "Volgende vraag" at bounding box center [364, 309] width 290 height 20
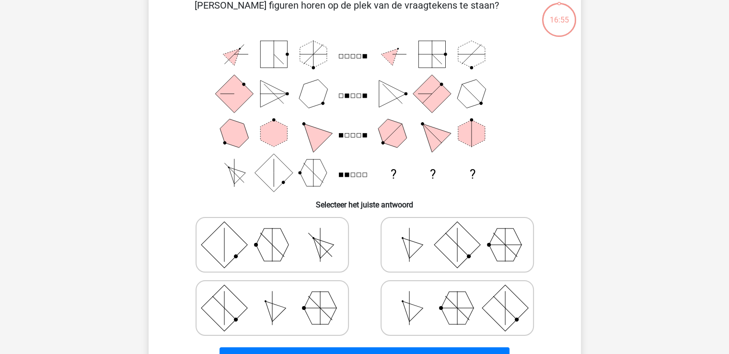
scroll to position [44, 0]
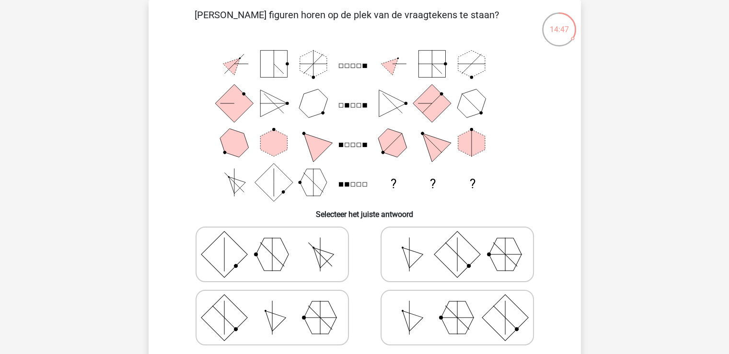
click at [281, 253] on polygon at bounding box center [272, 254] width 33 height 33
click at [278, 242] on input "radio" at bounding box center [275, 239] width 6 height 6
radio input "true"
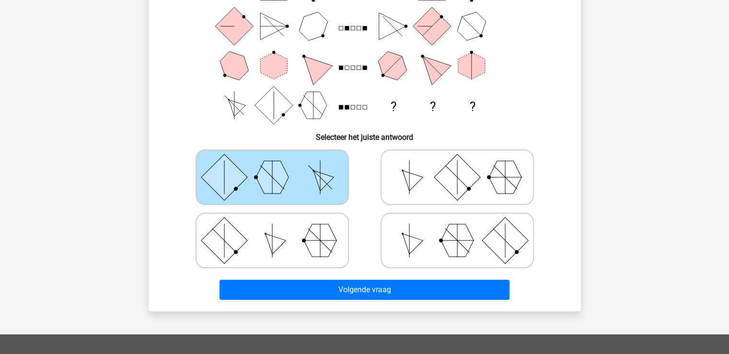
scroll to position [125, 0]
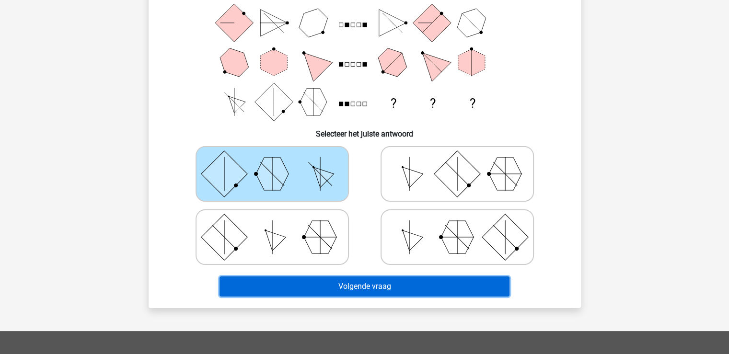
click at [375, 287] on button "Volgende vraag" at bounding box center [364, 286] width 290 height 20
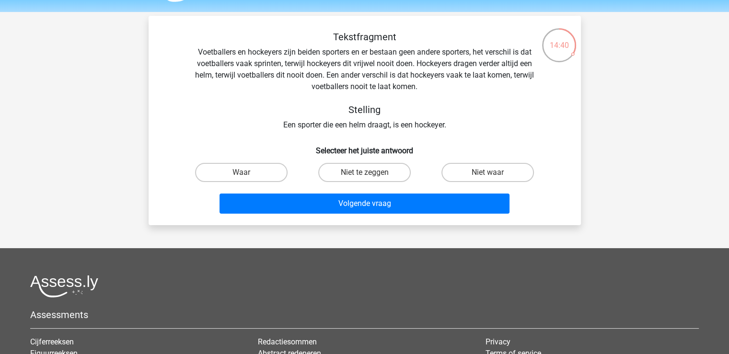
scroll to position [29, 0]
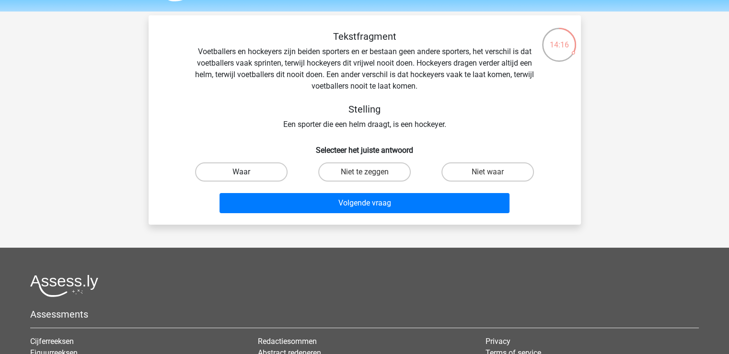
click at [243, 171] on label "Waar" at bounding box center [241, 171] width 92 height 19
click at [243, 172] on input "Waar" at bounding box center [244, 175] width 6 height 6
radio input "true"
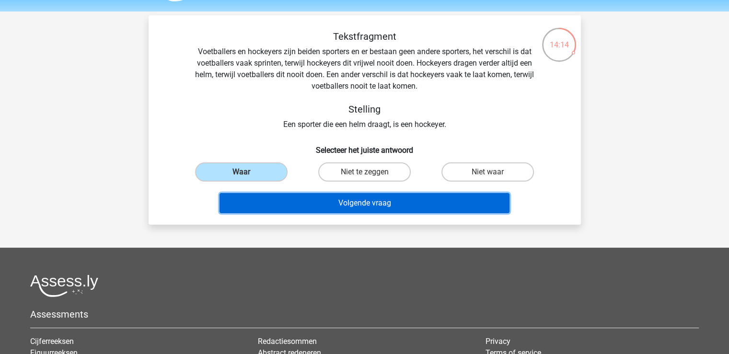
click at [355, 205] on button "Volgende vraag" at bounding box center [364, 203] width 290 height 20
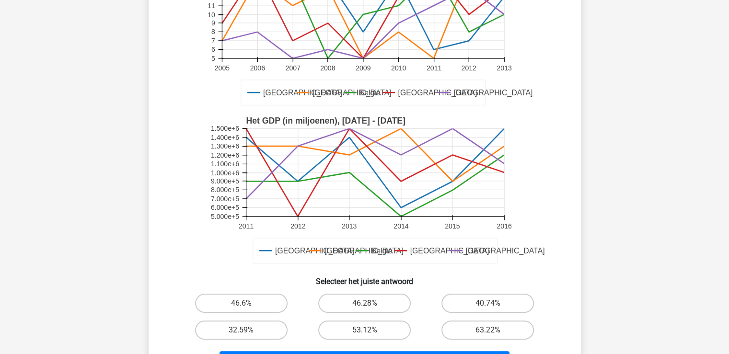
scroll to position [134, 0]
click at [257, 302] on label "46.6%" at bounding box center [241, 304] width 92 height 19
click at [247, 304] on input "46.6%" at bounding box center [244, 307] width 6 height 6
radio input "true"
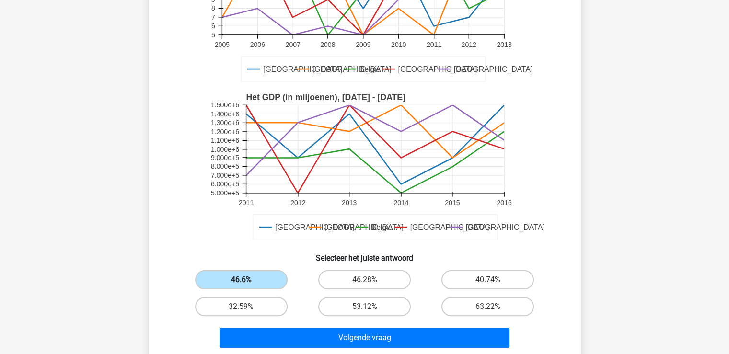
scroll to position [174, 0]
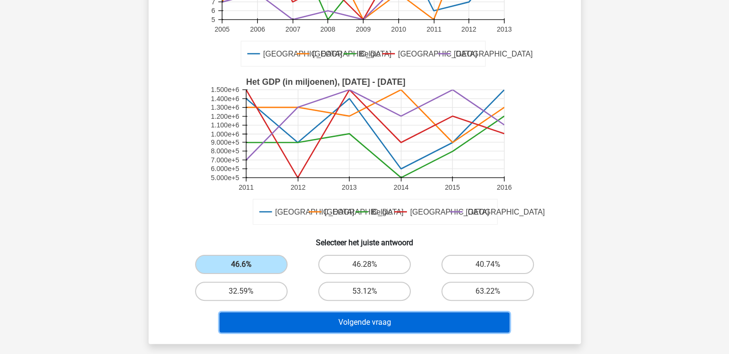
click at [380, 323] on button "Volgende vraag" at bounding box center [364, 322] width 290 height 20
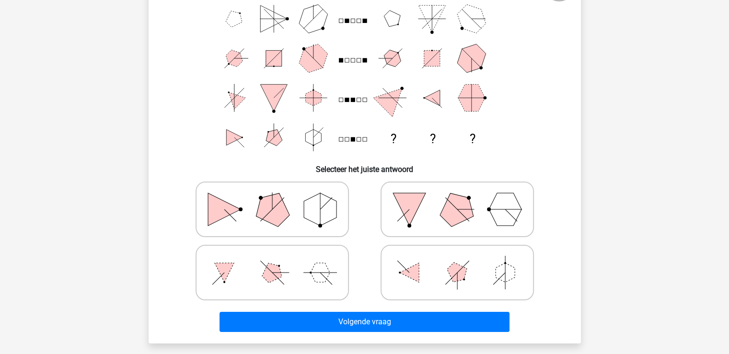
scroll to position [92, 0]
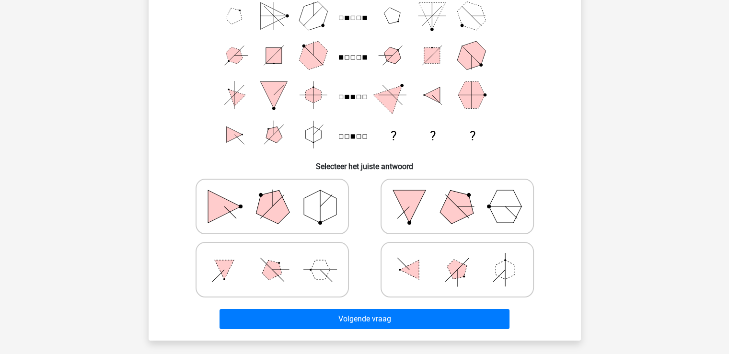
click at [294, 206] on icon at bounding box center [272, 207] width 144 height 48
click at [278, 194] on input "radio" at bounding box center [275, 191] width 6 height 6
radio input "true"
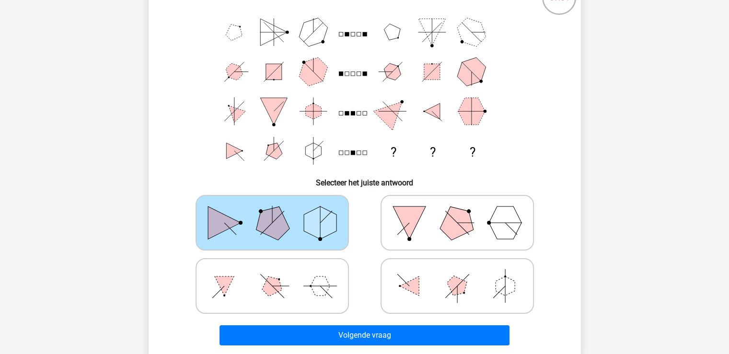
scroll to position [75, 0]
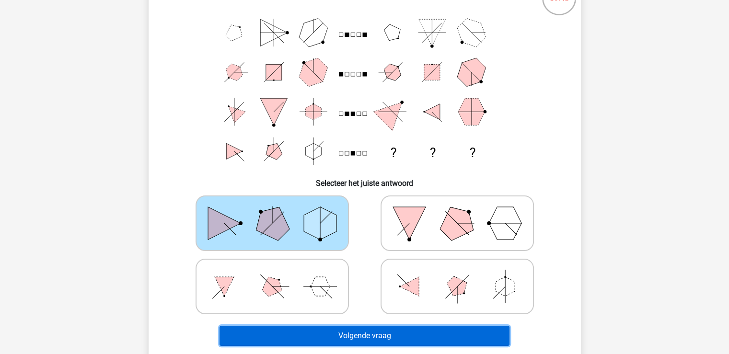
click at [363, 330] on button "Volgende vraag" at bounding box center [364, 336] width 290 height 20
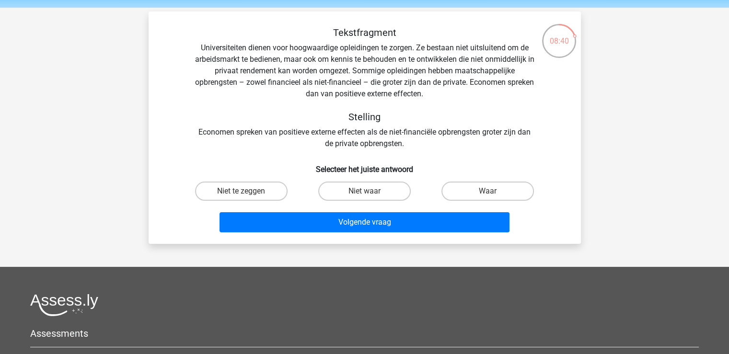
scroll to position [32, 0]
click at [367, 189] on label "Niet waar" at bounding box center [364, 191] width 92 height 19
click at [367, 192] on input "Niet waar" at bounding box center [367, 195] width 6 height 6
radio input "true"
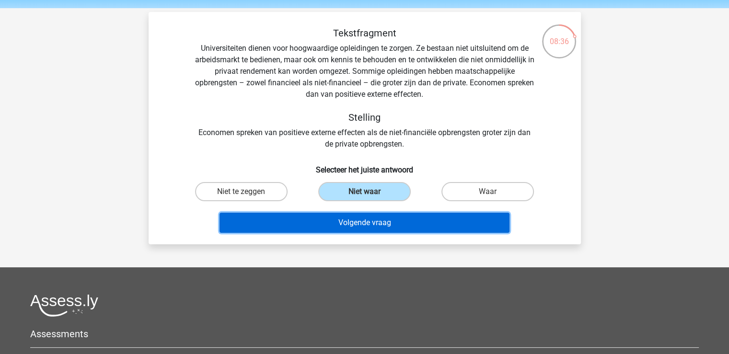
click at [357, 225] on button "Volgende vraag" at bounding box center [364, 223] width 290 height 20
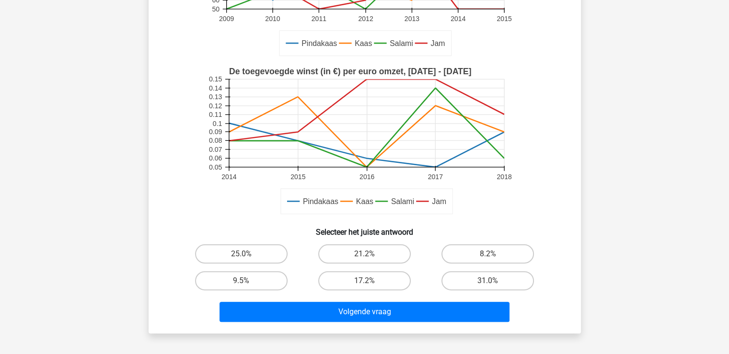
scroll to position [198, 0]
click at [243, 249] on label "25.0%" at bounding box center [241, 254] width 92 height 19
click at [243, 254] on input "25.0%" at bounding box center [244, 257] width 6 height 6
radio input "true"
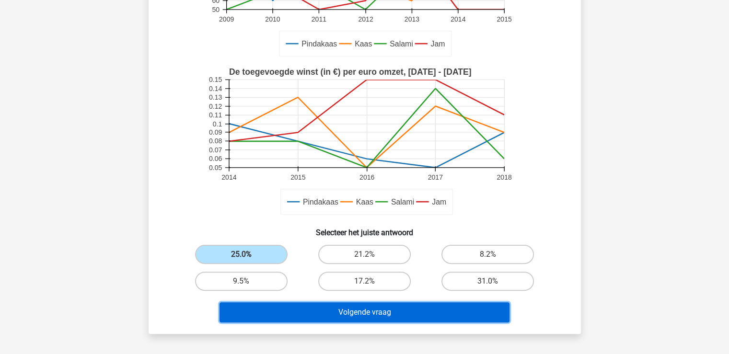
click at [412, 310] on button "Volgende vraag" at bounding box center [364, 312] width 290 height 20
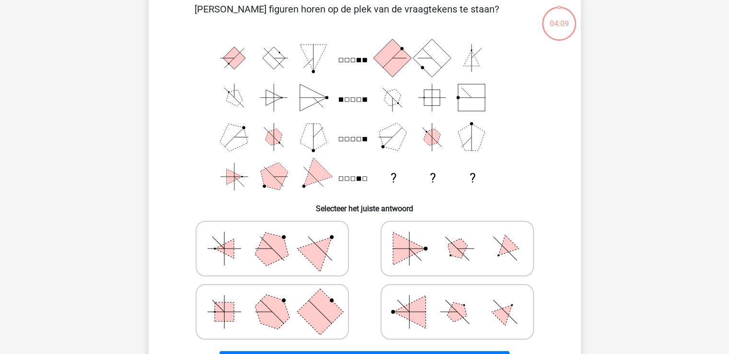
scroll to position [44, 0]
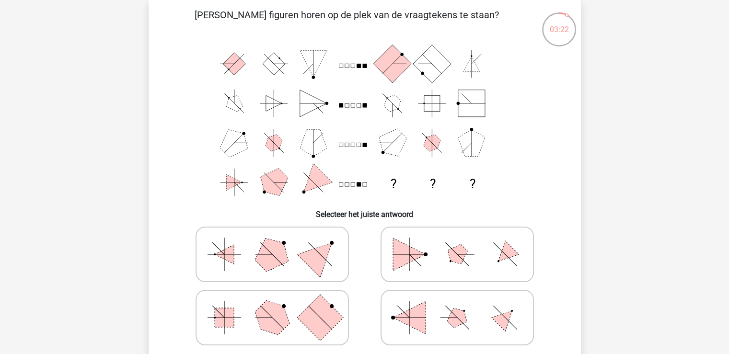
click at [466, 263] on line at bounding box center [456, 254] width 23 height 23
click at [463, 242] on input "radio" at bounding box center [460, 239] width 6 height 6
radio input "true"
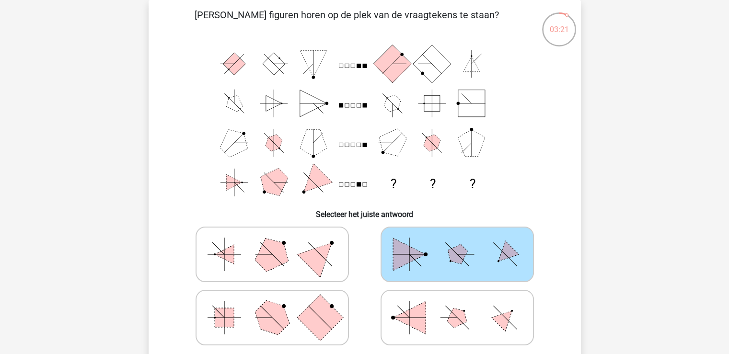
scroll to position [111, 0]
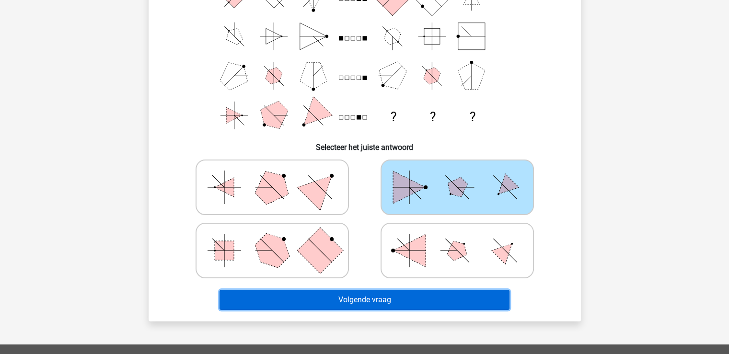
click at [399, 300] on button "Volgende vraag" at bounding box center [364, 300] width 290 height 20
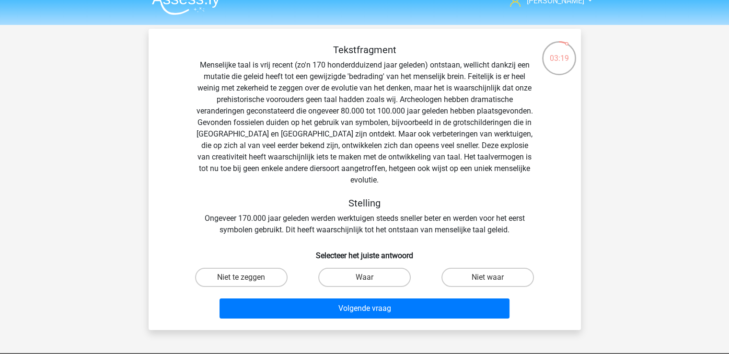
scroll to position [14, 0]
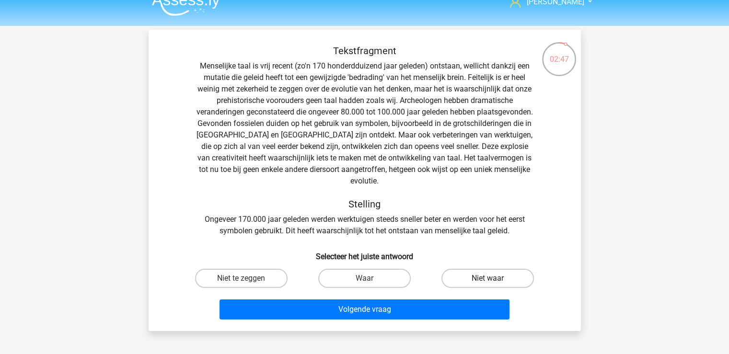
click at [486, 269] on label "Niet waar" at bounding box center [487, 278] width 92 height 19
click at [488, 278] on input "Niet waar" at bounding box center [491, 281] width 6 height 6
radio input "true"
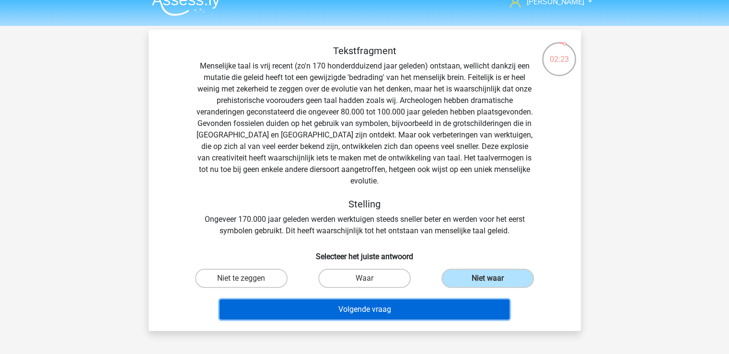
click at [358, 299] on button "Volgende vraag" at bounding box center [364, 309] width 290 height 20
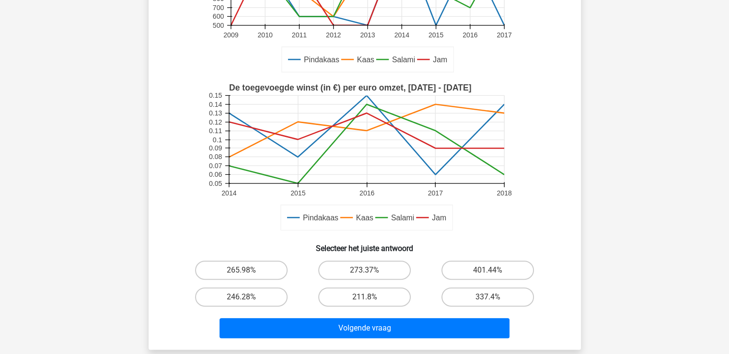
scroll to position [199, 0]
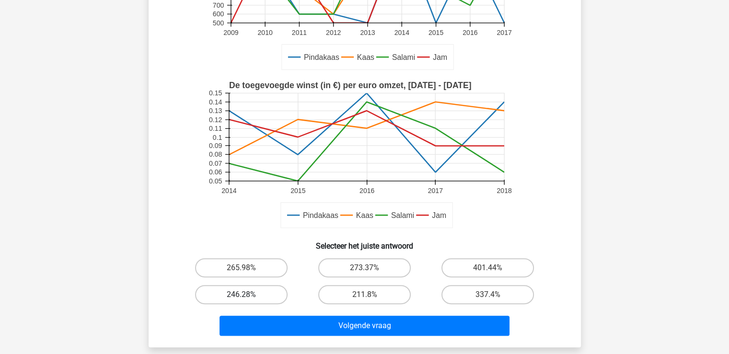
click at [233, 294] on label "246.28%" at bounding box center [241, 294] width 92 height 19
click at [241, 295] on input "246.28%" at bounding box center [244, 298] width 6 height 6
radio input "true"
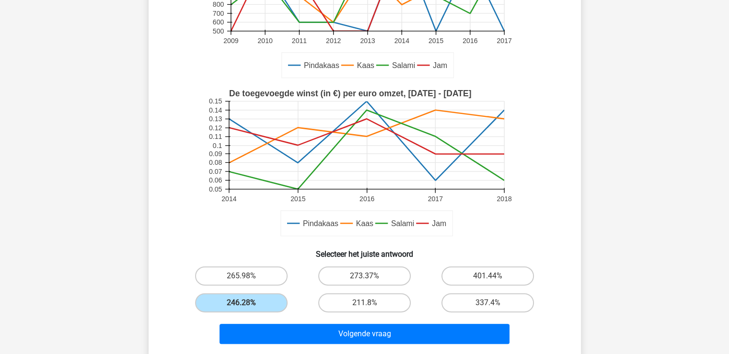
scroll to position [194, 0]
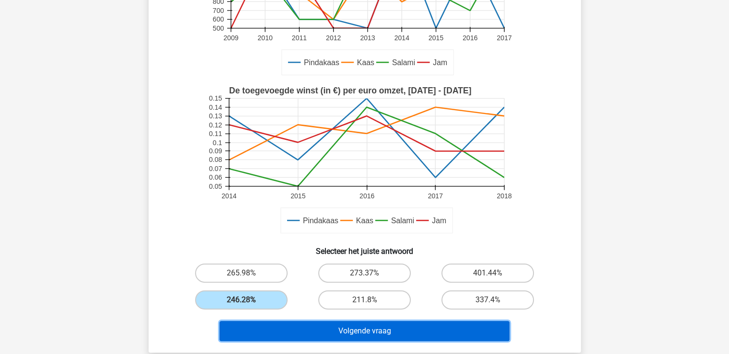
click at [374, 331] on button "Volgende vraag" at bounding box center [364, 331] width 290 height 20
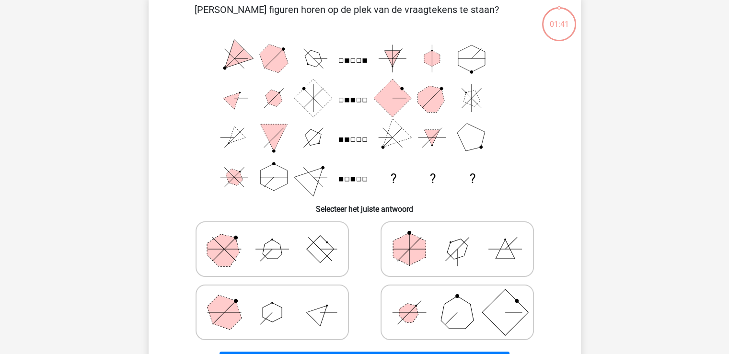
scroll to position [44, 0]
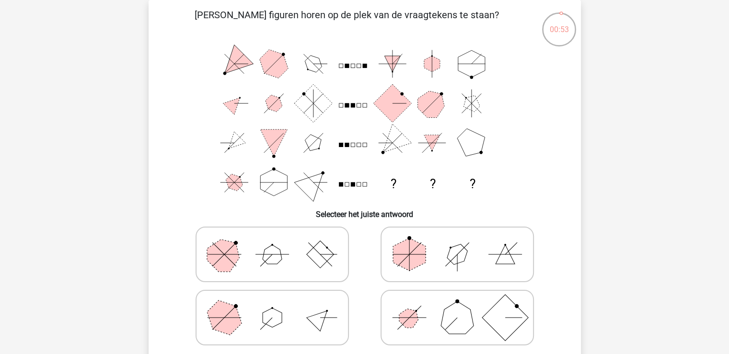
click at [272, 260] on polygon at bounding box center [272, 254] width 19 height 19
click at [272, 242] on input "radio" at bounding box center [275, 239] width 6 height 6
radio input "true"
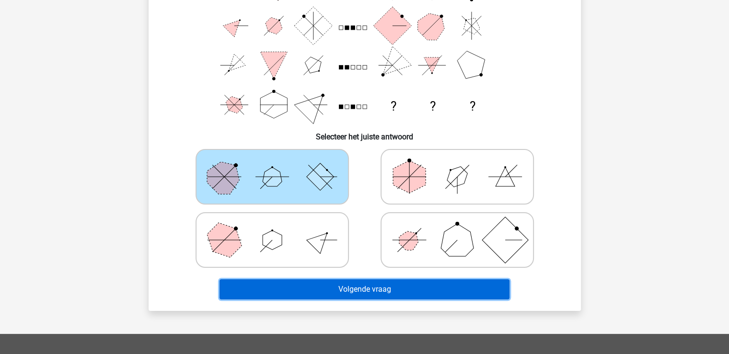
click at [363, 289] on button "Volgende vraag" at bounding box center [364, 289] width 290 height 20
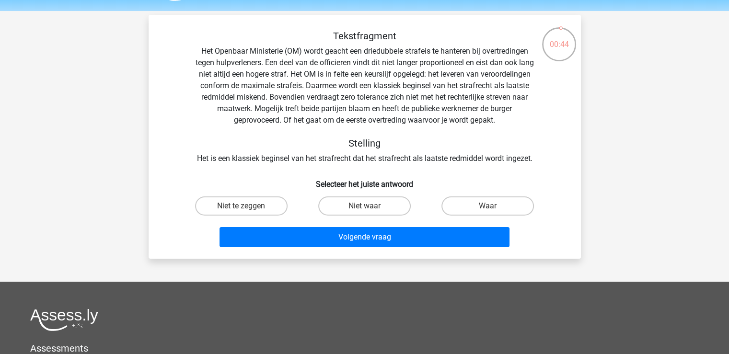
scroll to position [28, 0]
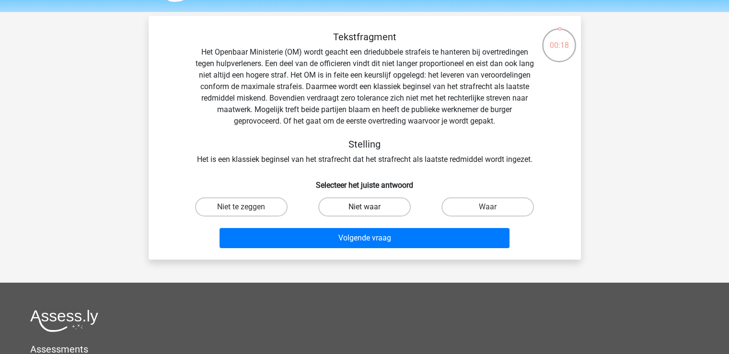
click at [360, 211] on label "Niet waar" at bounding box center [364, 206] width 92 height 19
click at [364, 211] on input "Niet waar" at bounding box center [367, 210] width 6 height 6
radio input "true"
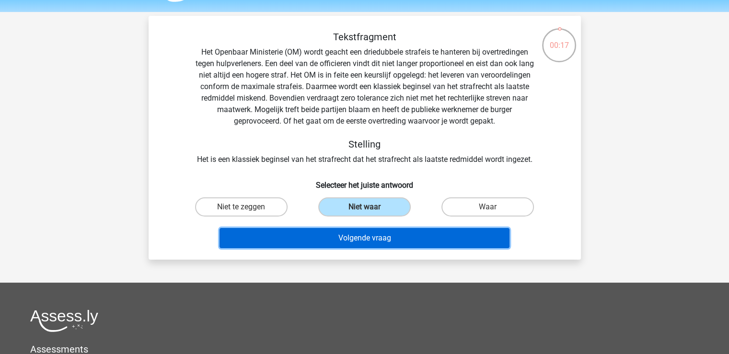
click at [362, 239] on button "Volgende vraag" at bounding box center [364, 238] width 290 height 20
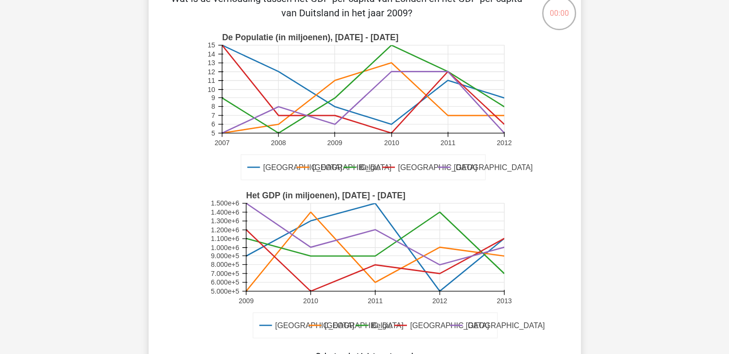
scroll to position [57, 0]
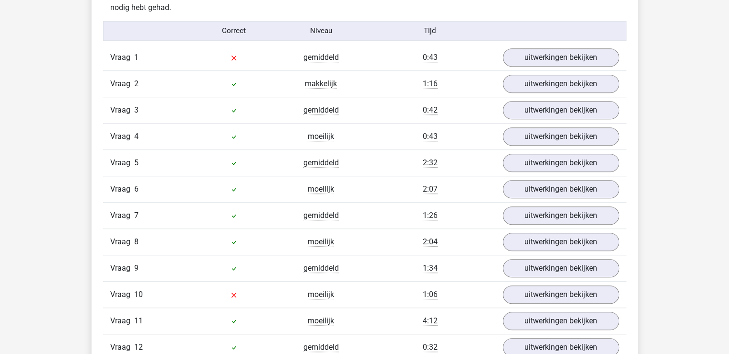
scroll to position [798, 0]
click at [534, 59] on link "uitwerkingen bekijken" at bounding box center [560, 57] width 134 height 21
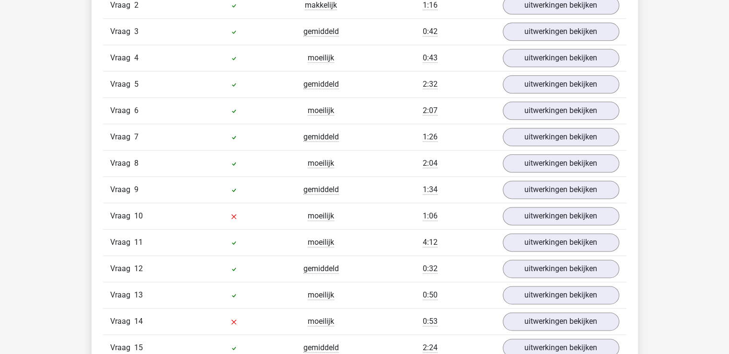
scroll to position [1194, 0]
click at [557, 217] on link "uitwerkingen bekijken" at bounding box center [560, 215] width 134 height 21
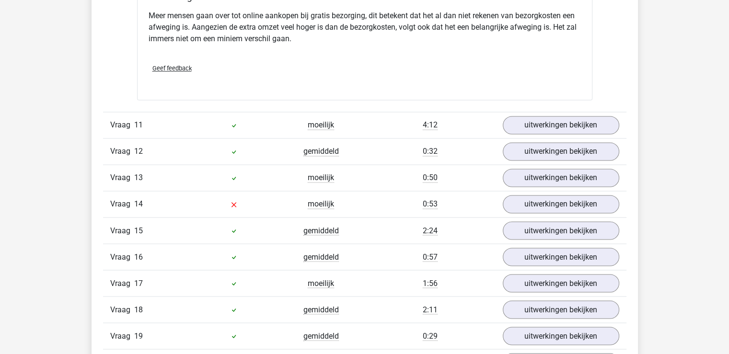
scroll to position [1604, 0]
click at [556, 197] on link "uitwerkingen bekijken" at bounding box center [560, 204] width 134 height 21
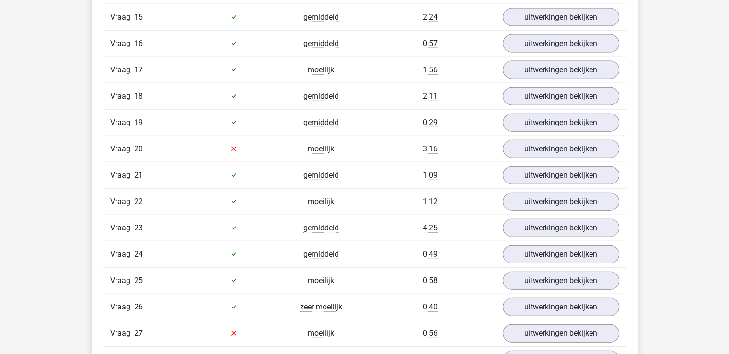
scroll to position [2218, 0]
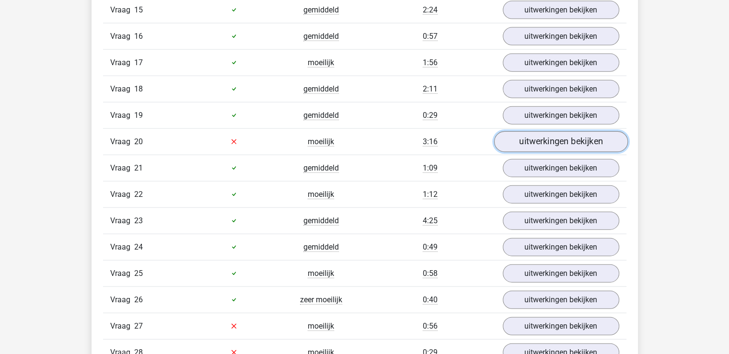
click at [537, 141] on link "uitwerkingen bekijken" at bounding box center [560, 141] width 134 height 21
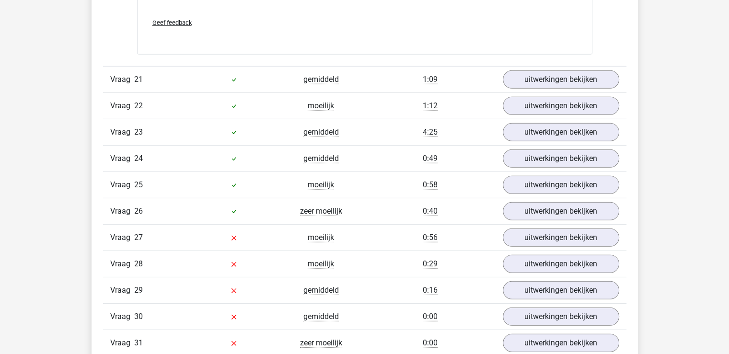
scroll to position [2841, 0]
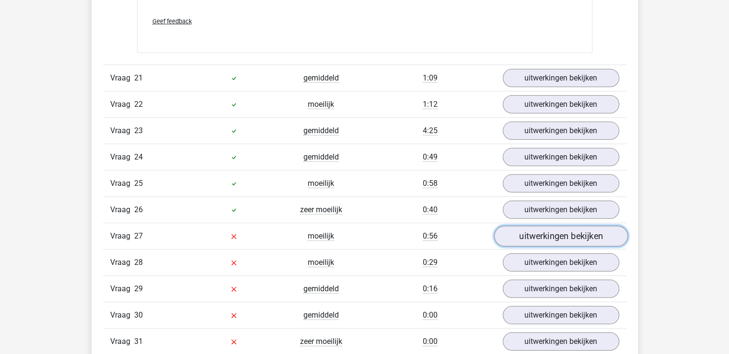
click at [513, 230] on link "uitwerkingen bekijken" at bounding box center [560, 236] width 134 height 21
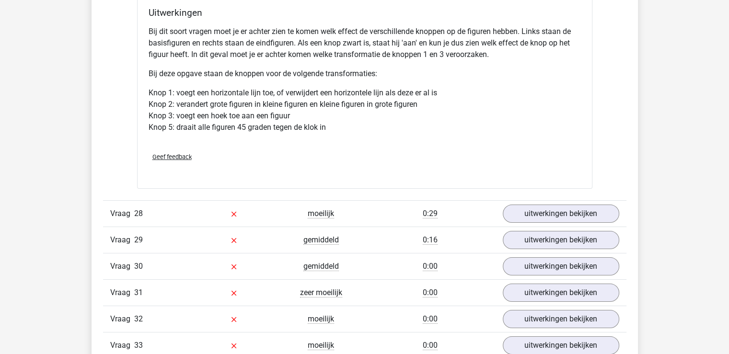
scroll to position [3458, 0]
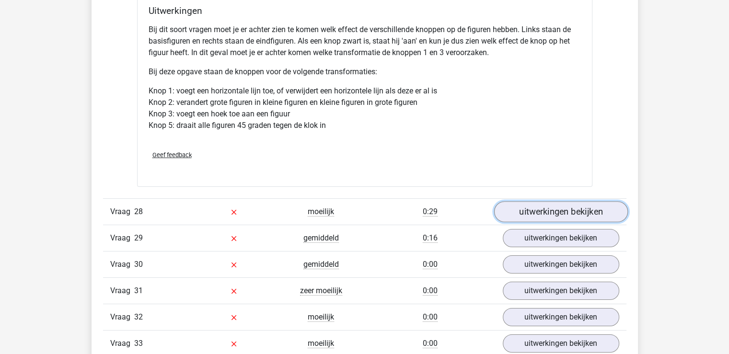
click at [542, 201] on link "uitwerkingen bekijken" at bounding box center [560, 211] width 134 height 21
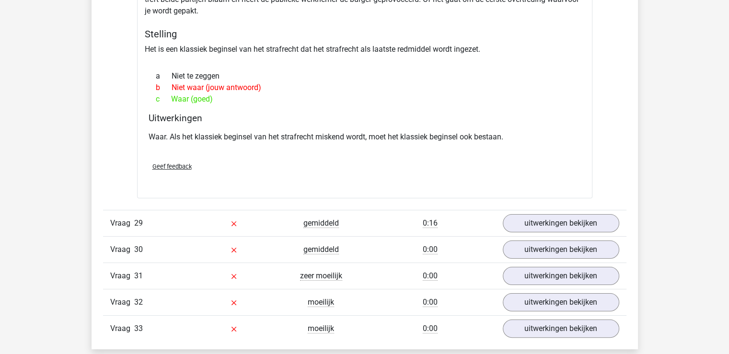
scroll to position [3767, 0]
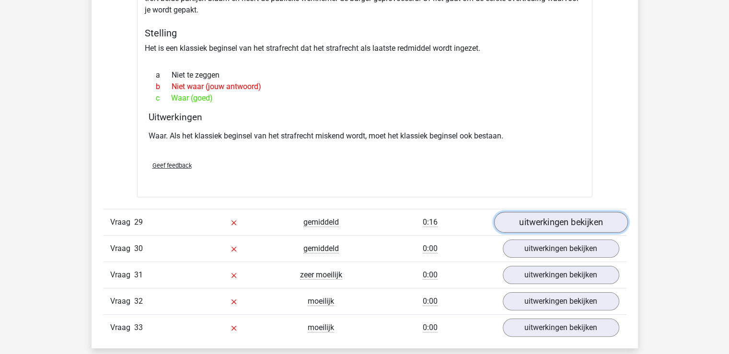
click at [551, 212] on link "uitwerkingen bekijken" at bounding box center [560, 222] width 134 height 21
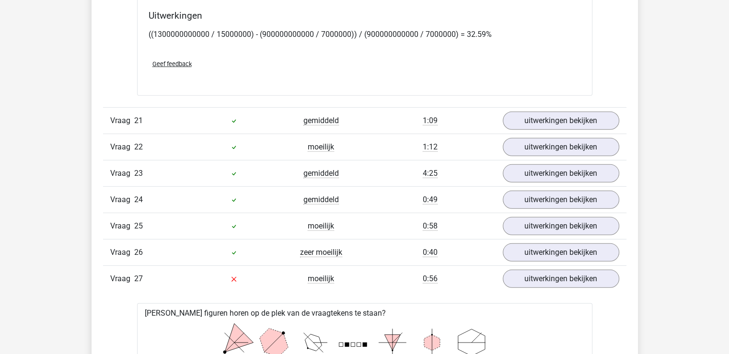
scroll to position [2798, 0]
click at [537, 243] on link "uitwerkingen bekijken" at bounding box center [560, 253] width 134 height 21
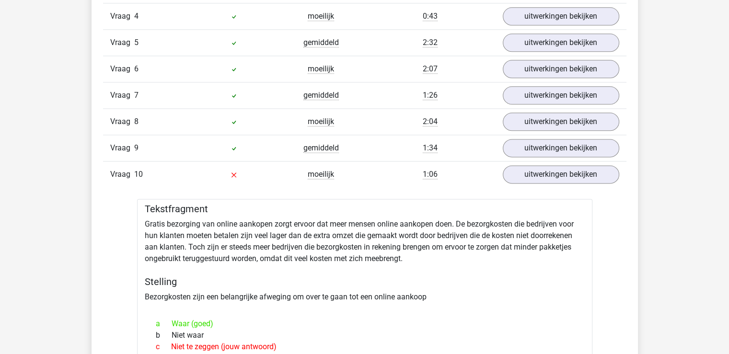
scroll to position [1235, 0]
